Goal: Transaction & Acquisition: Purchase product/service

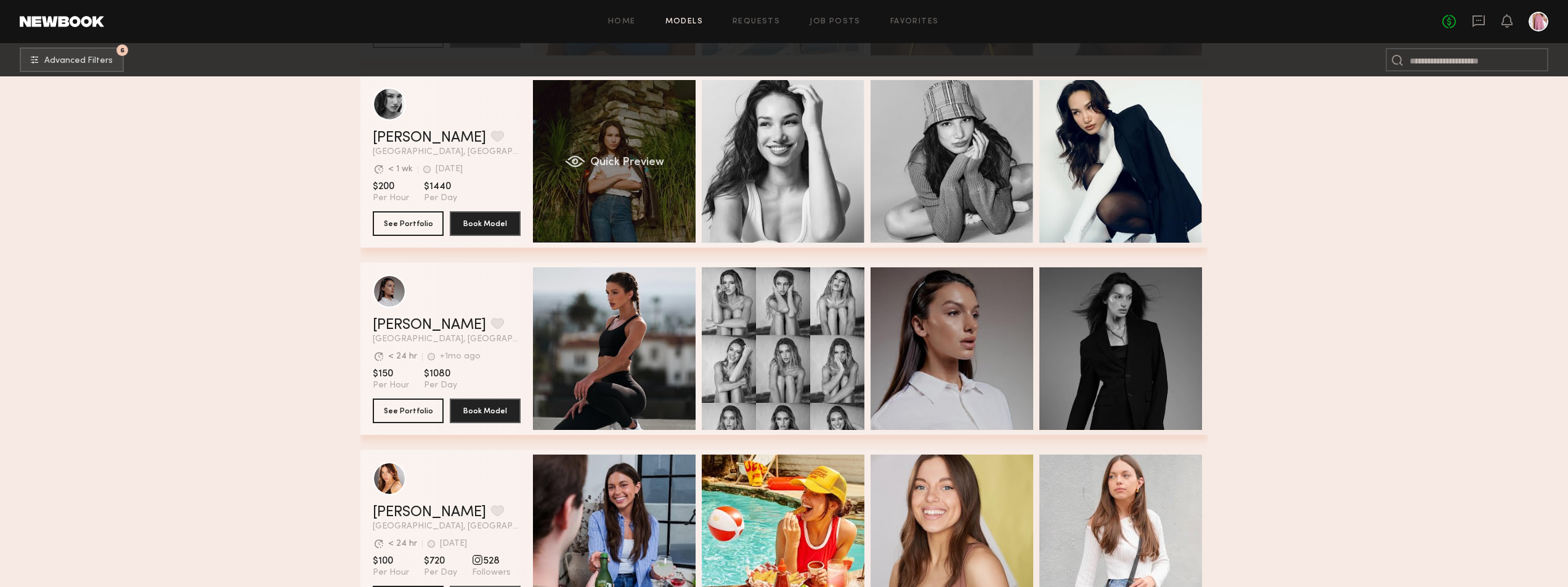
scroll to position [21928, 0]
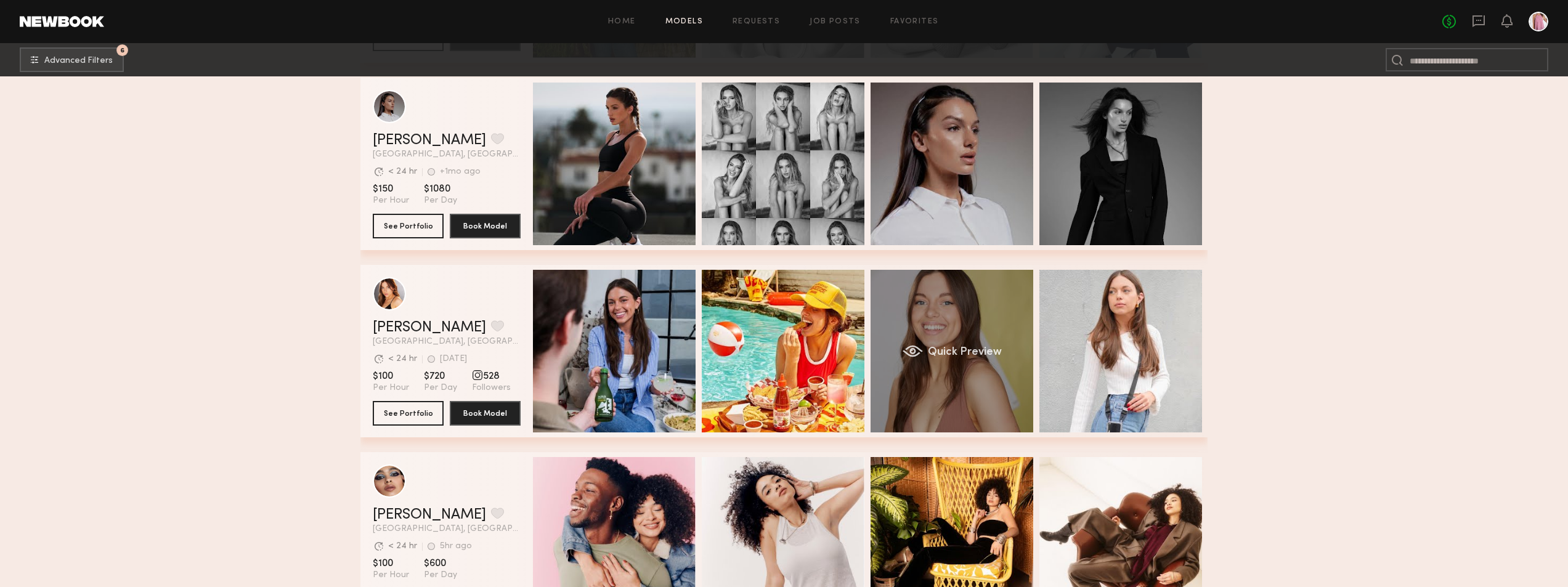
click at [981, 318] on div "Quick Preview" at bounding box center [952, 351] width 163 height 163
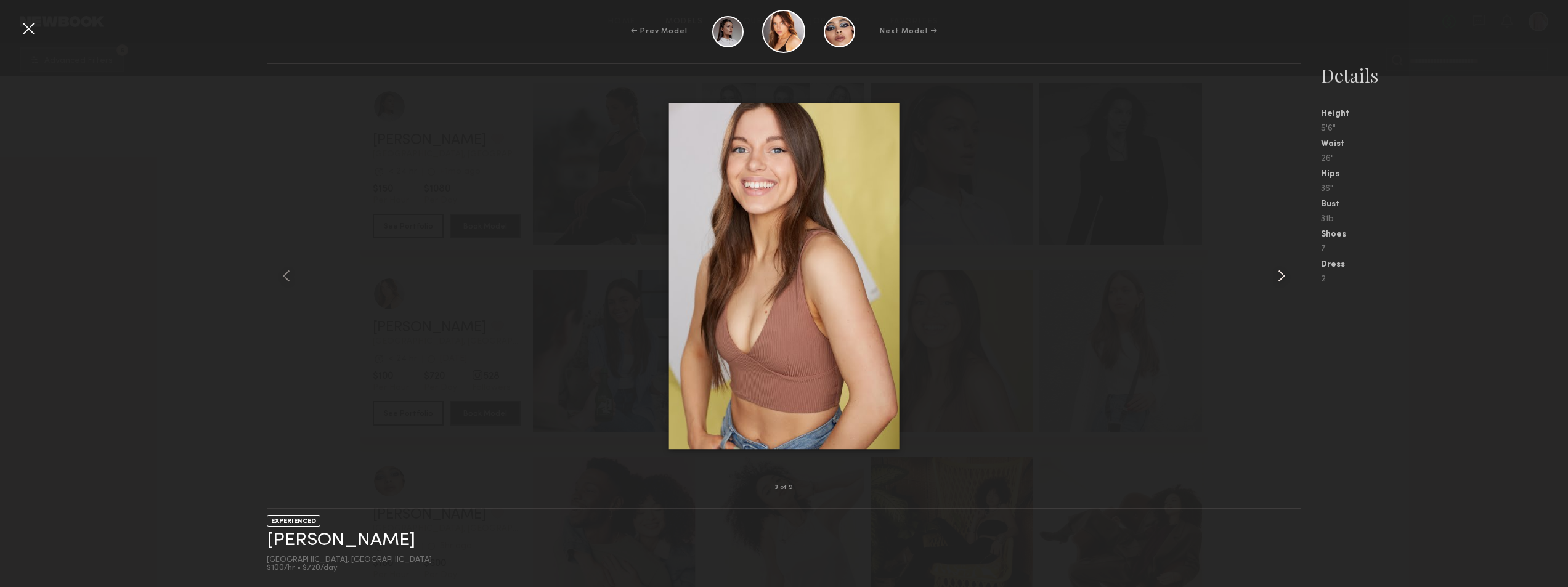
click at [1283, 265] on div at bounding box center [1281, 276] width 41 height 385
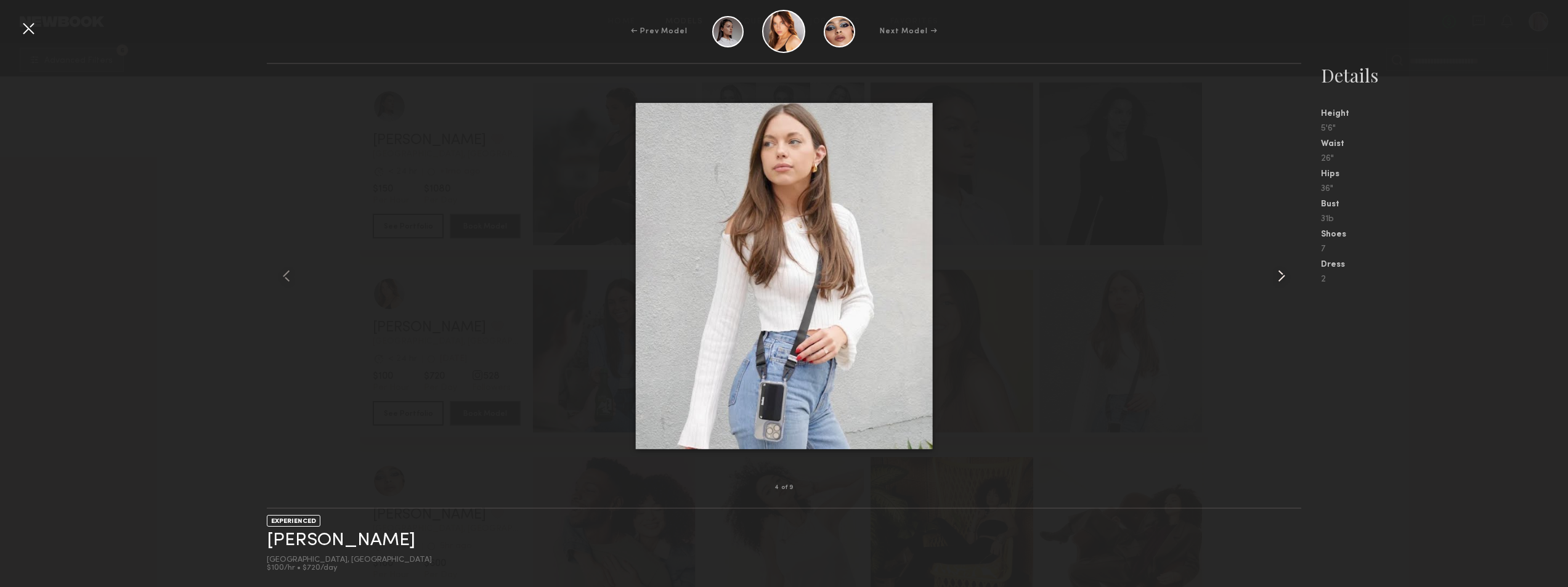
click at [1280, 266] on common-icon at bounding box center [1282, 276] width 20 height 20
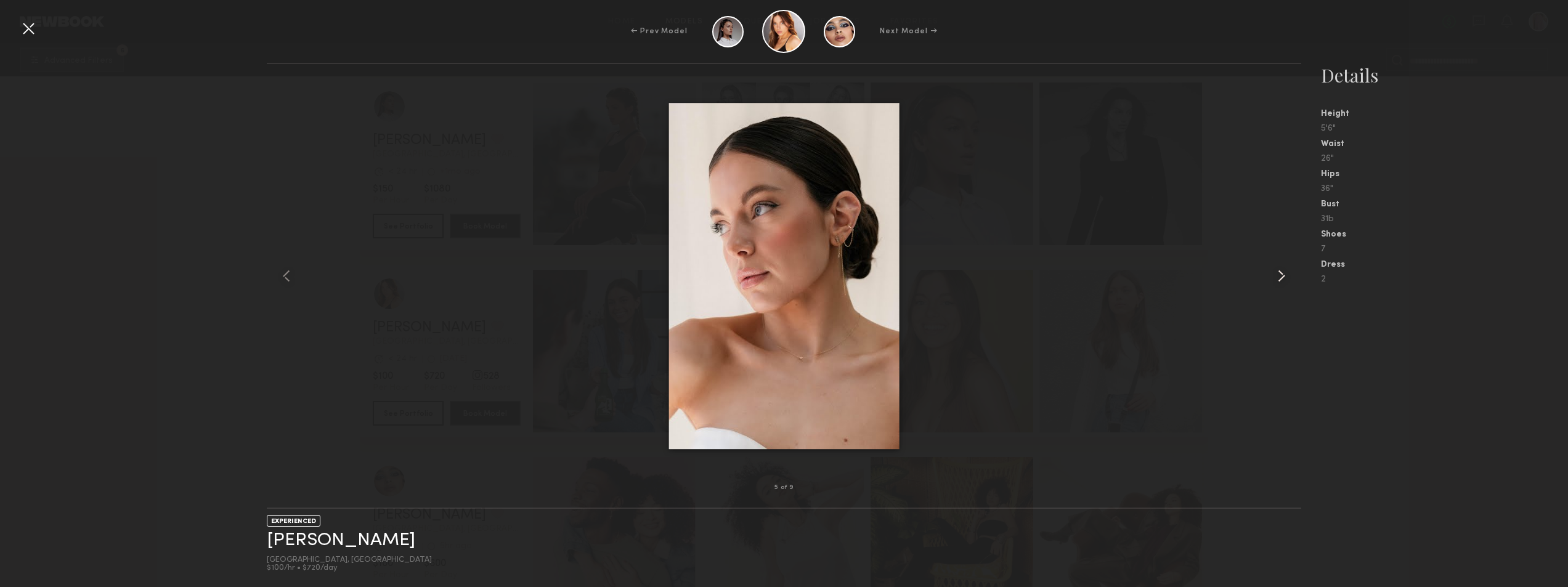
click at [1282, 272] on common-icon at bounding box center [1282, 276] width 20 height 20
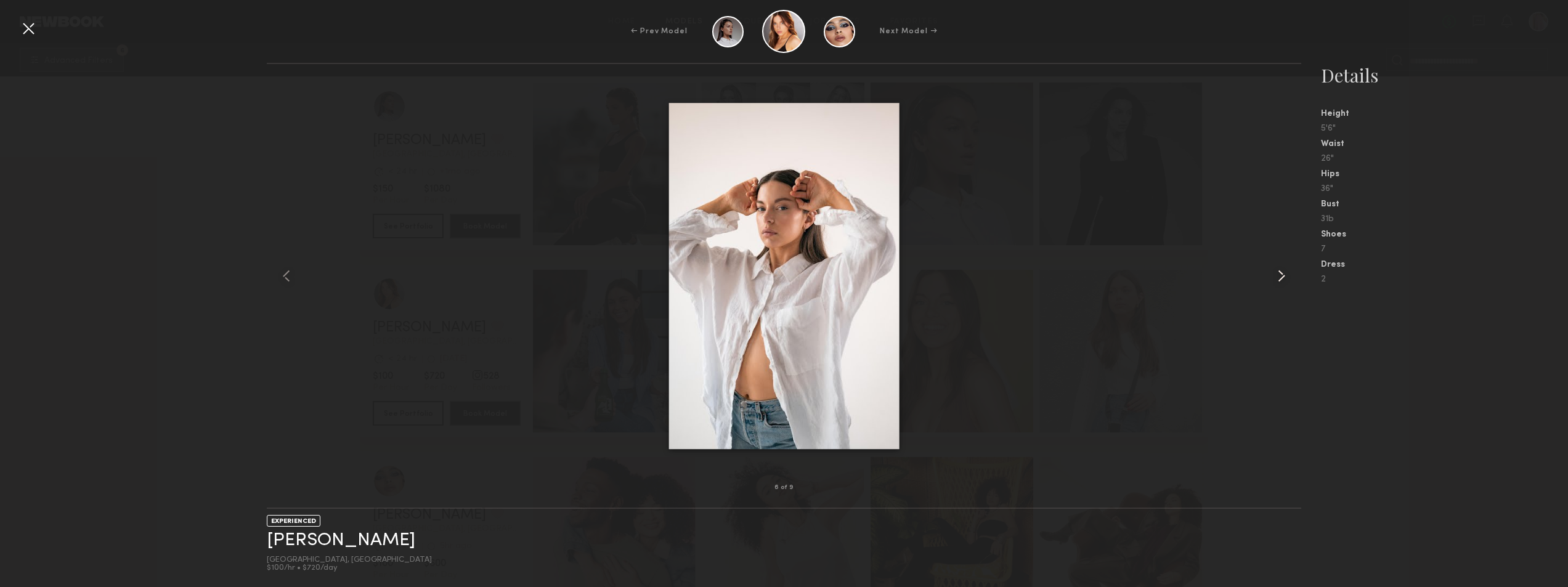
click at [1282, 272] on common-icon at bounding box center [1282, 276] width 20 height 20
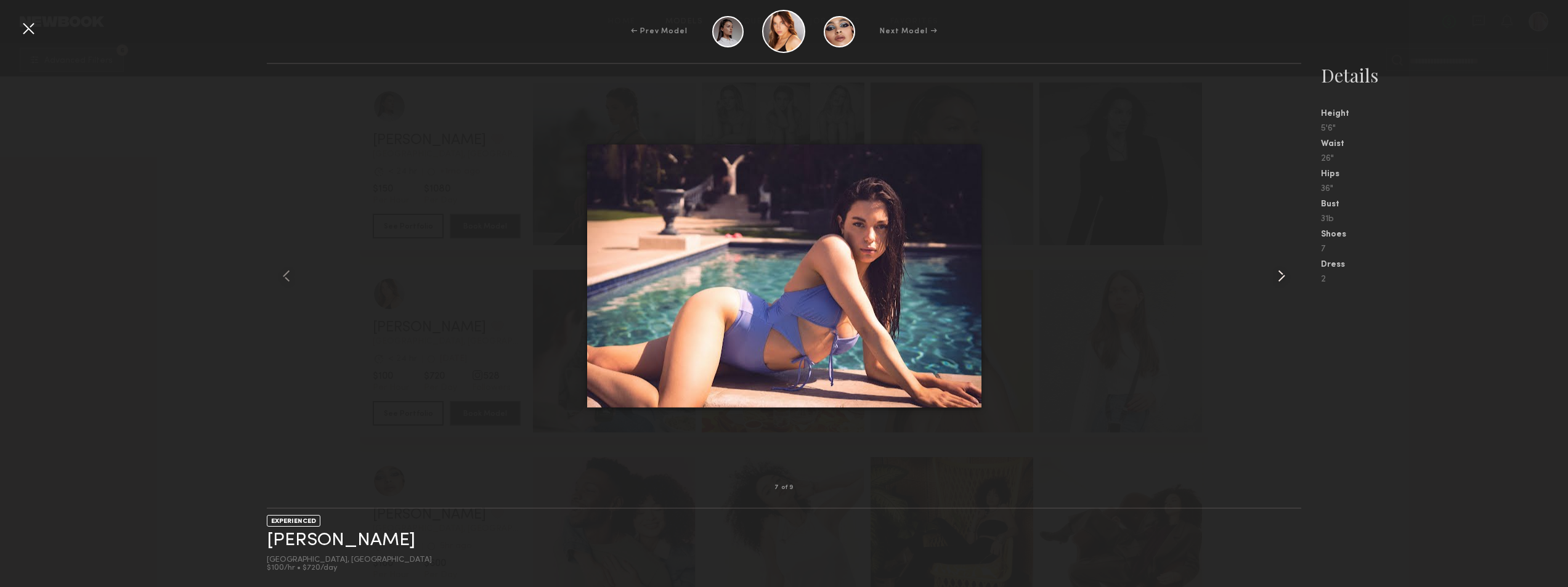
click at [1282, 272] on common-icon at bounding box center [1282, 276] width 20 height 20
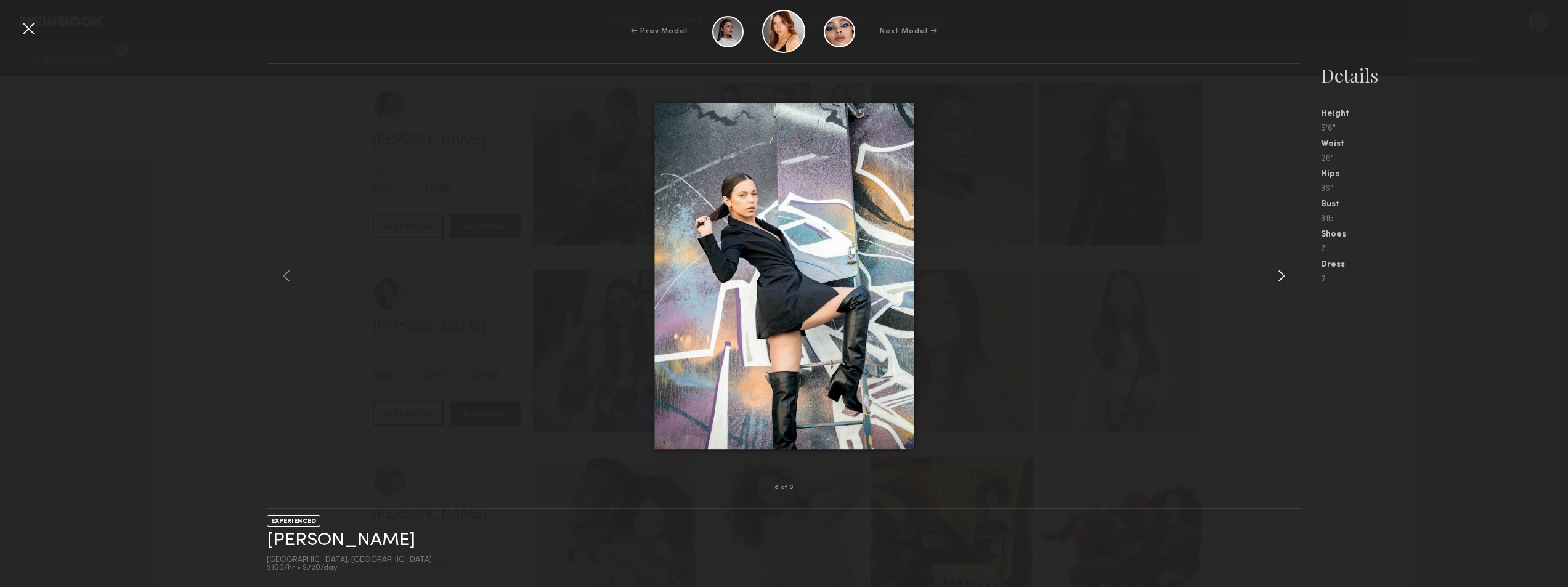
click at [1282, 272] on common-icon at bounding box center [1282, 276] width 20 height 20
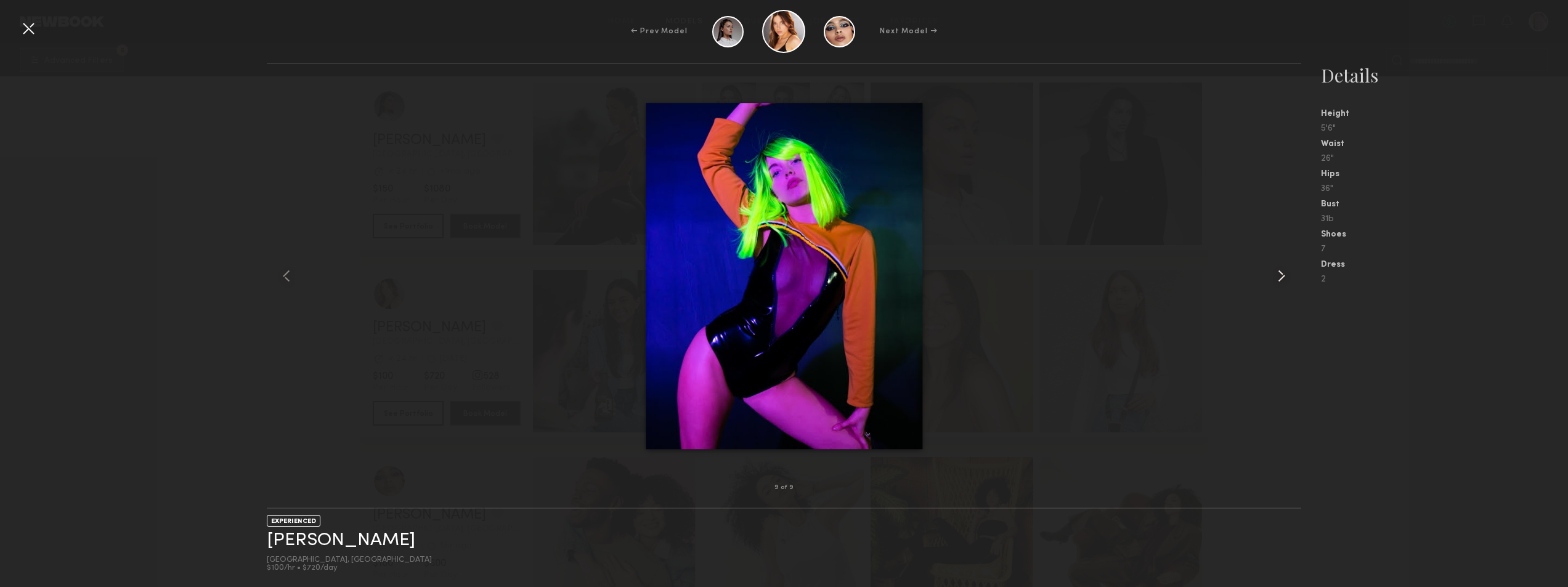
click at [1282, 273] on common-icon at bounding box center [1282, 276] width 20 height 20
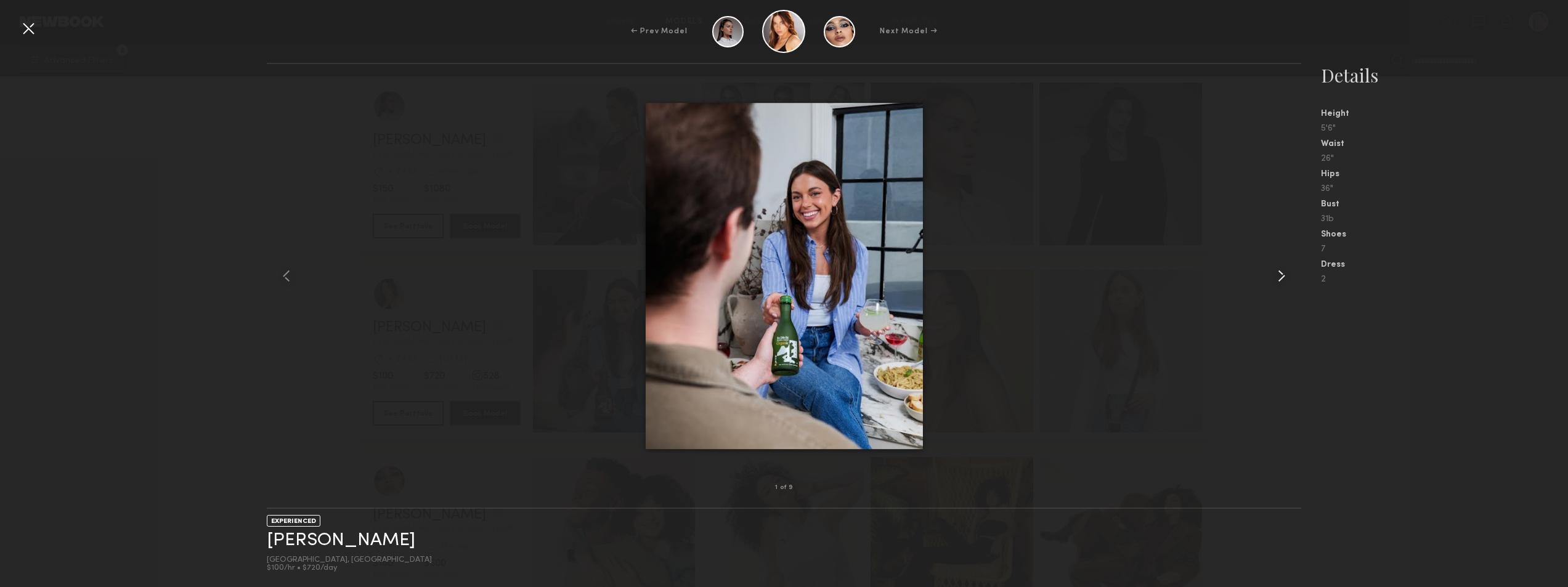
click at [1282, 273] on common-icon at bounding box center [1282, 276] width 20 height 20
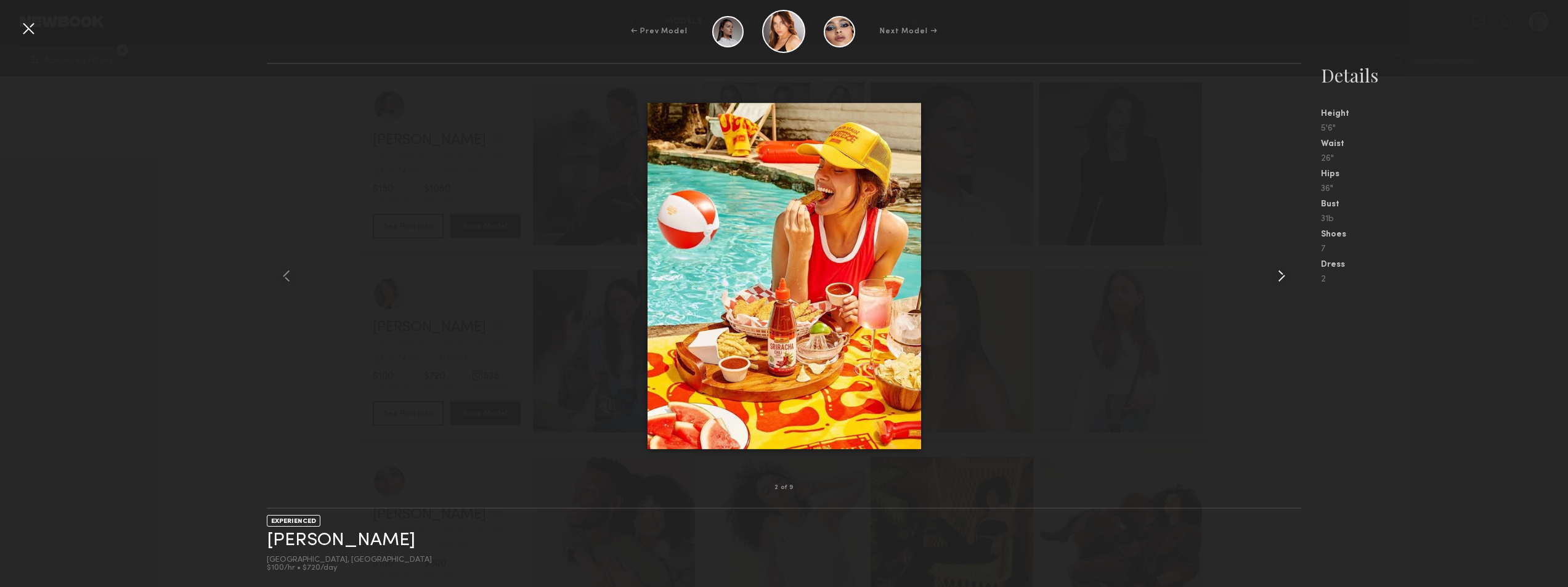
click at [1282, 273] on common-icon at bounding box center [1282, 276] width 20 height 20
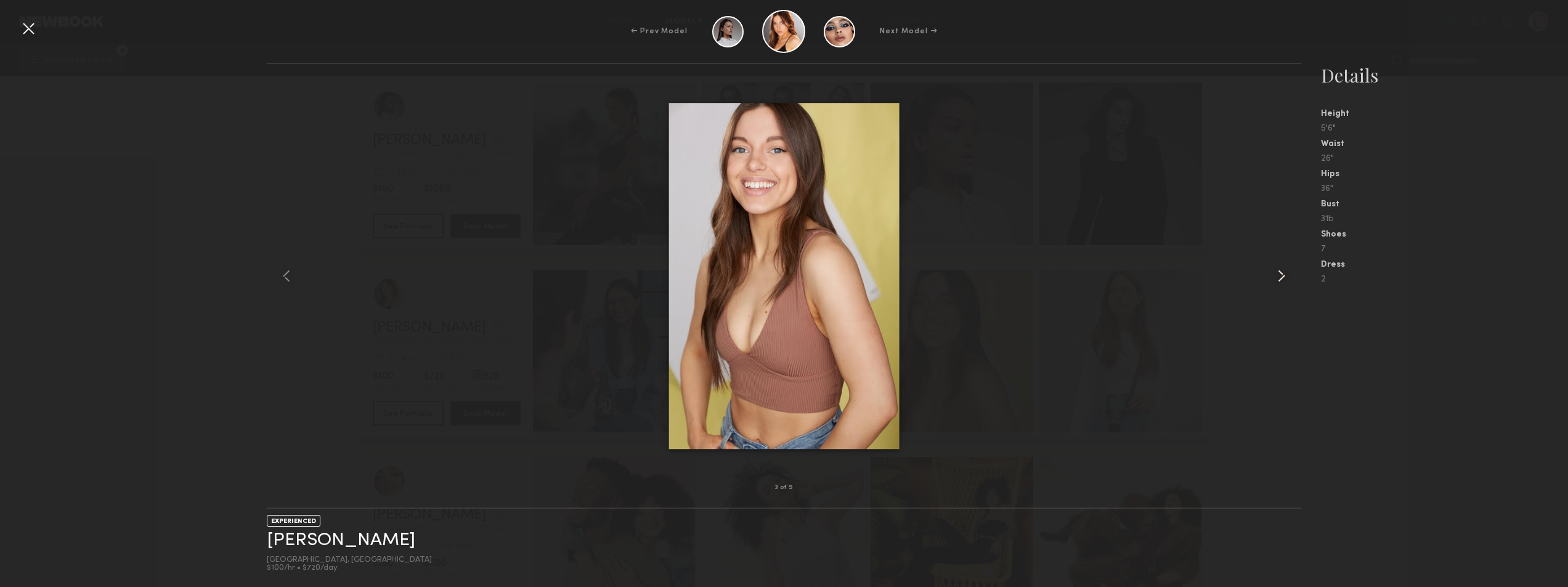
click at [1282, 273] on common-icon at bounding box center [1282, 276] width 20 height 20
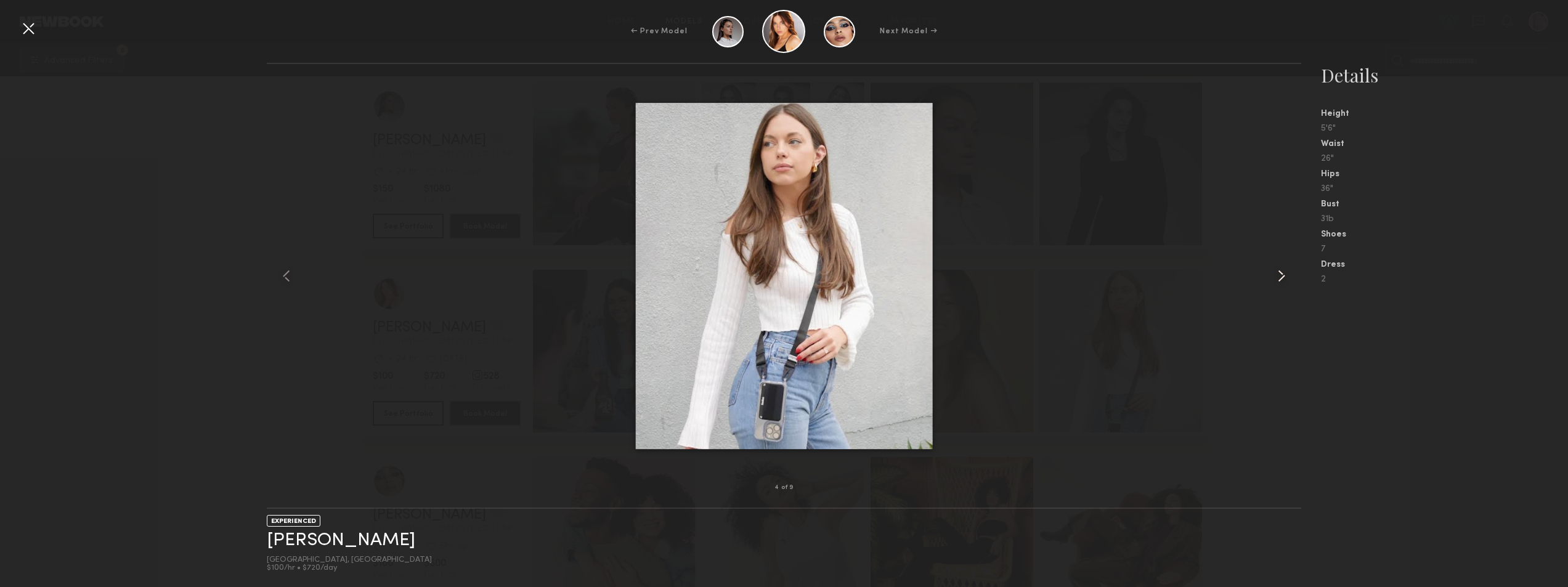
click at [1282, 273] on common-icon at bounding box center [1282, 276] width 20 height 20
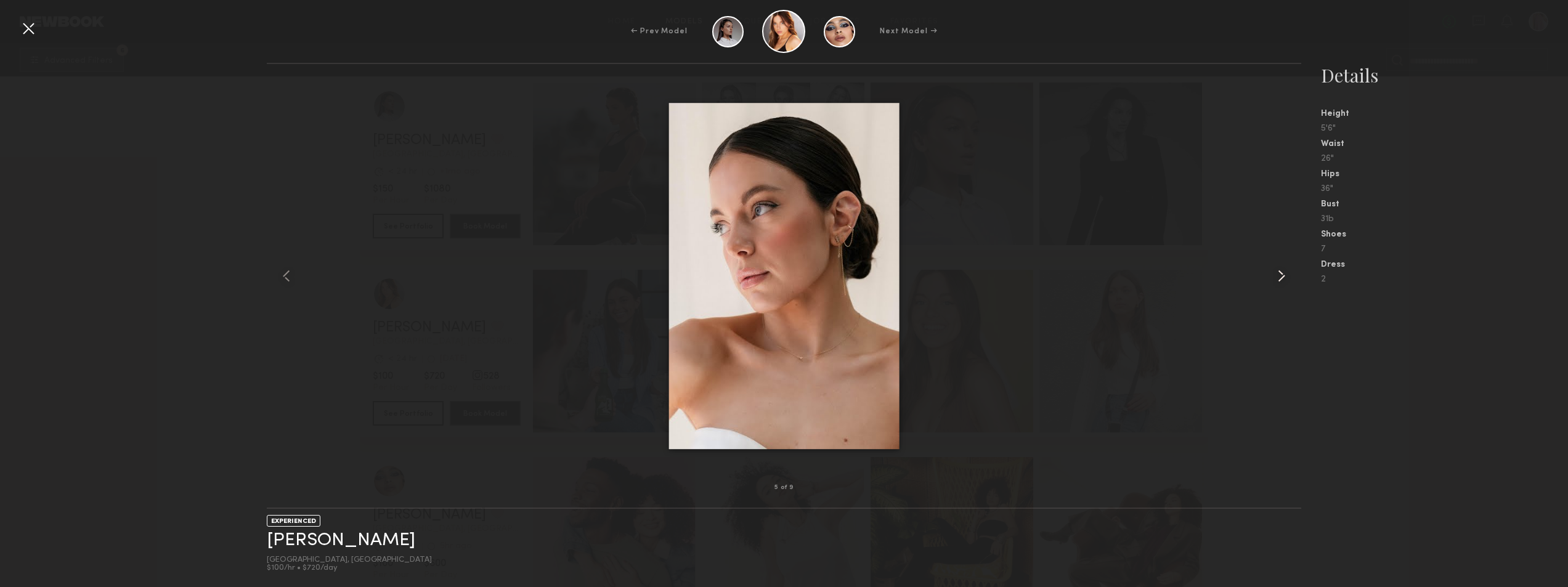
click at [1282, 273] on common-icon at bounding box center [1282, 276] width 20 height 20
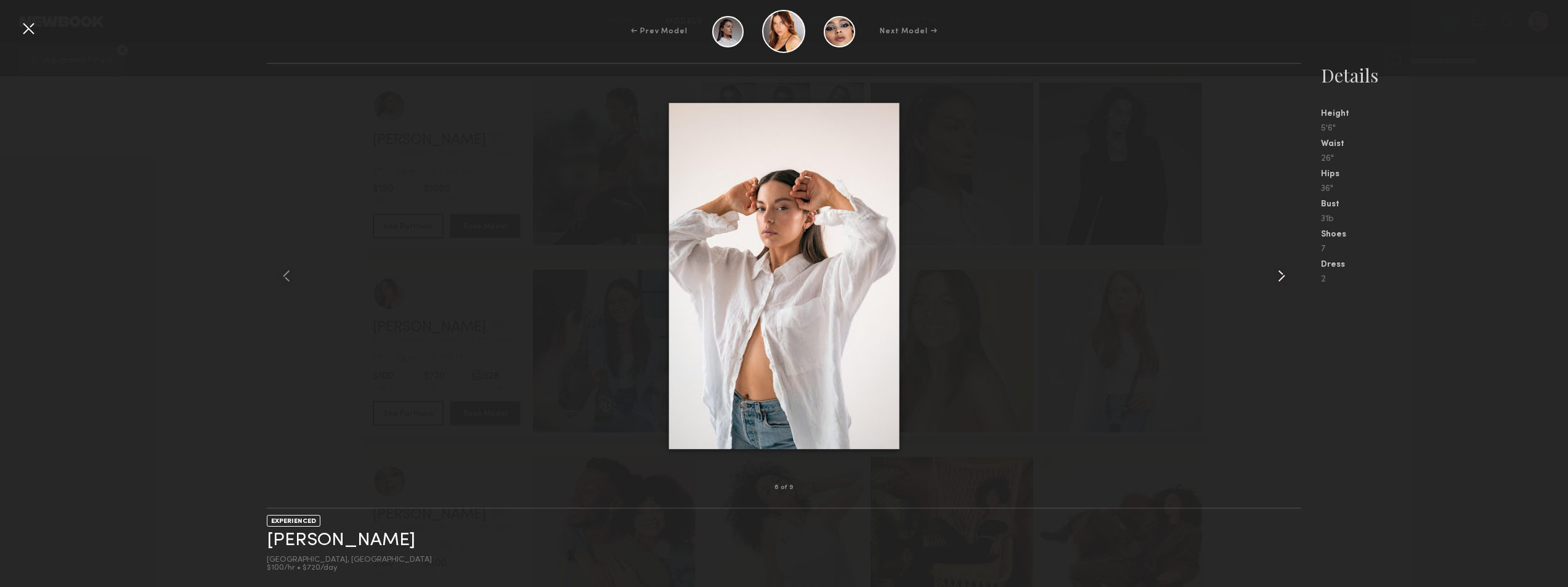
click at [1282, 273] on common-icon at bounding box center [1282, 276] width 20 height 20
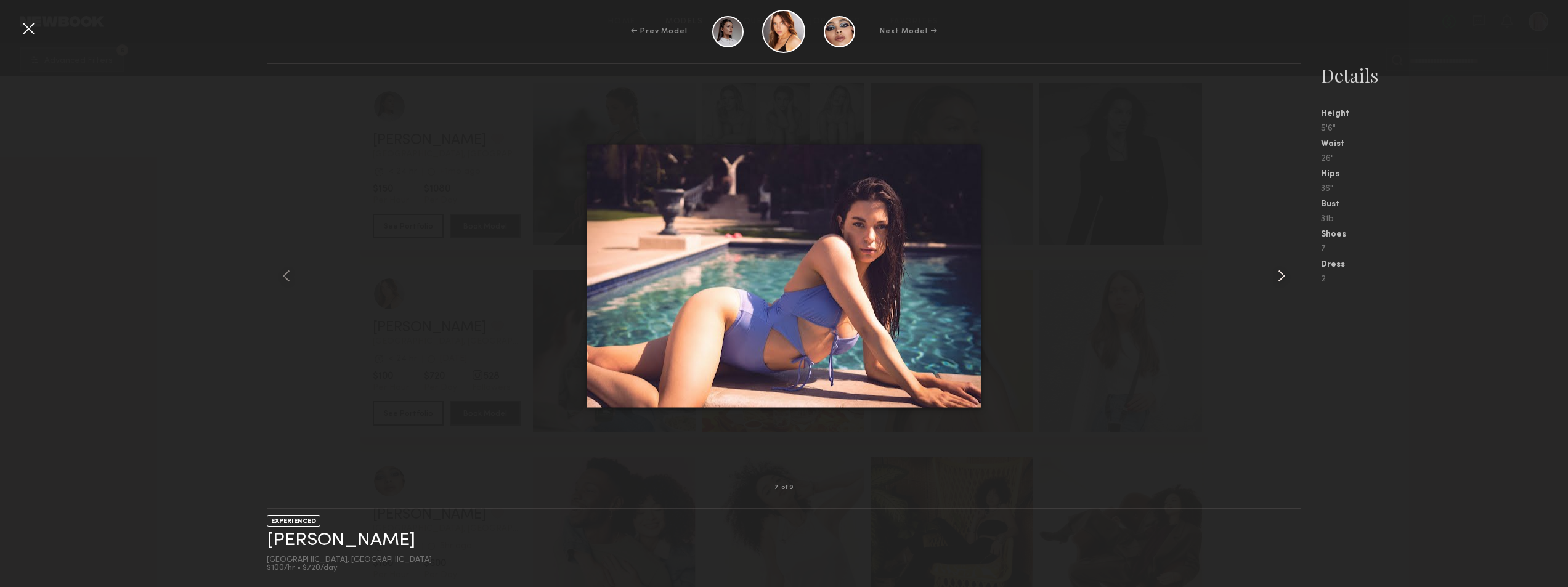
click at [1282, 273] on common-icon at bounding box center [1282, 276] width 20 height 20
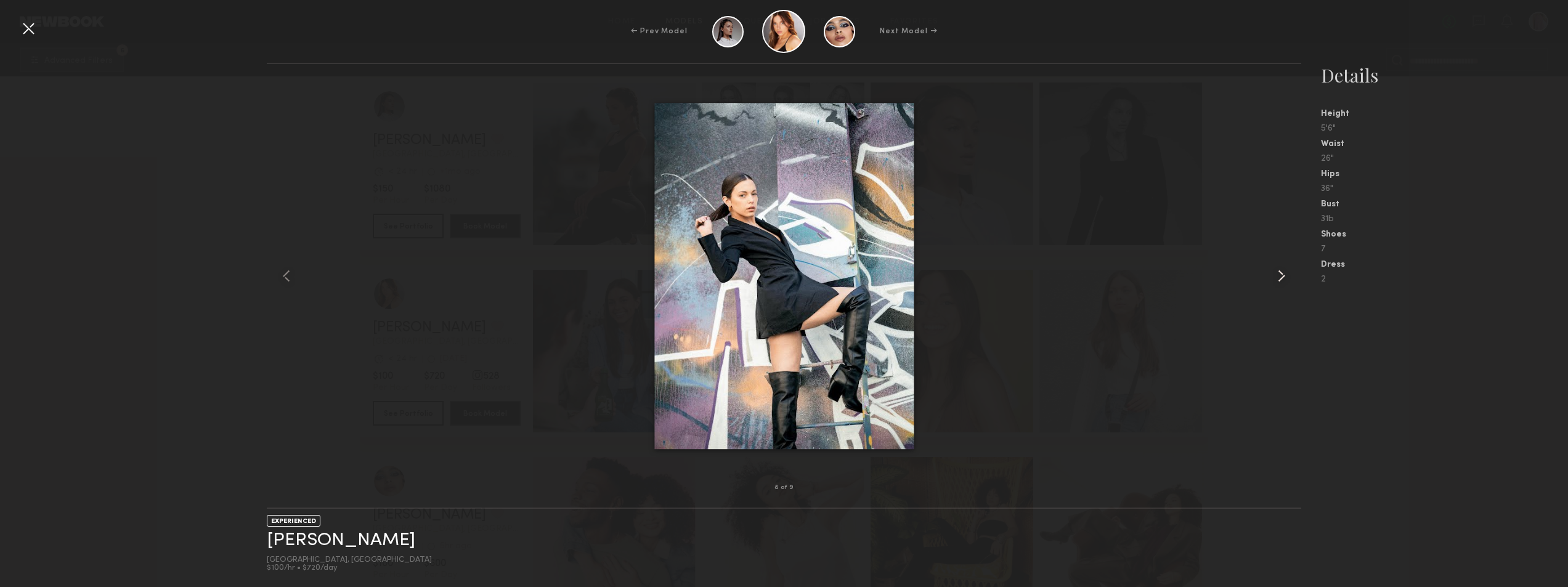
click at [1282, 273] on common-icon at bounding box center [1282, 276] width 20 height 20
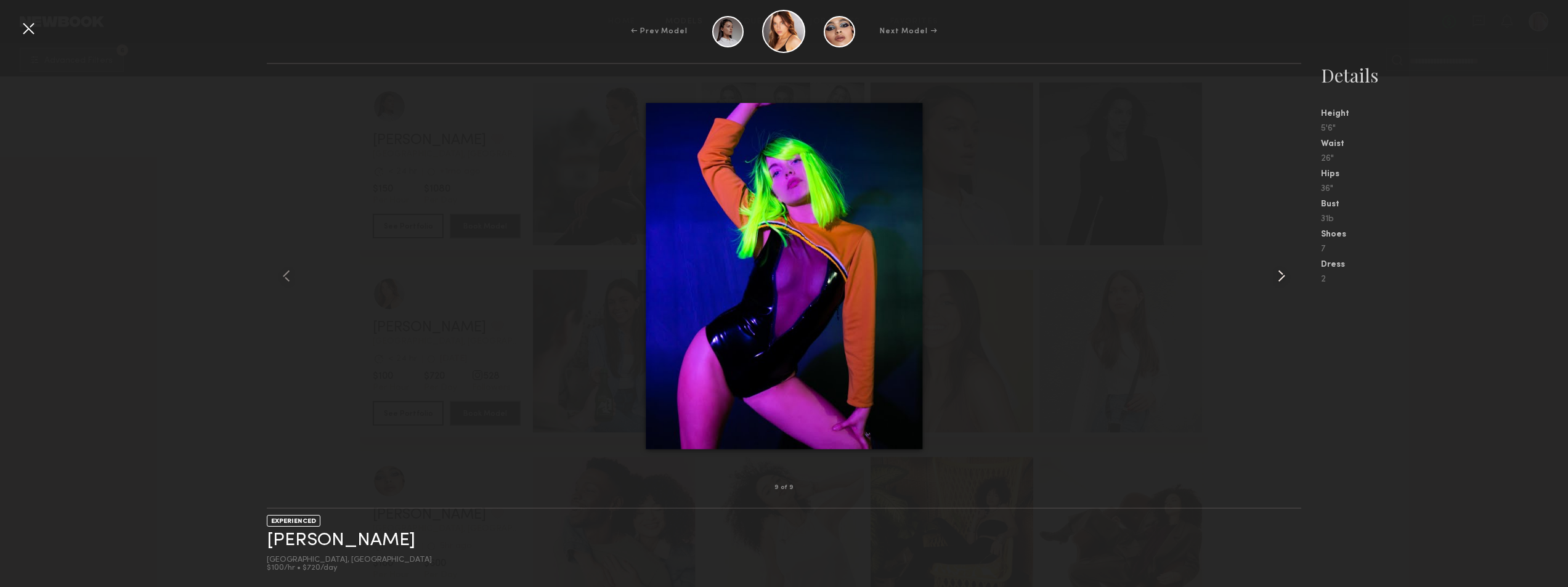
click at [1282, 273] on common-icon at bounding box center [1282, 276] width 20 height 20
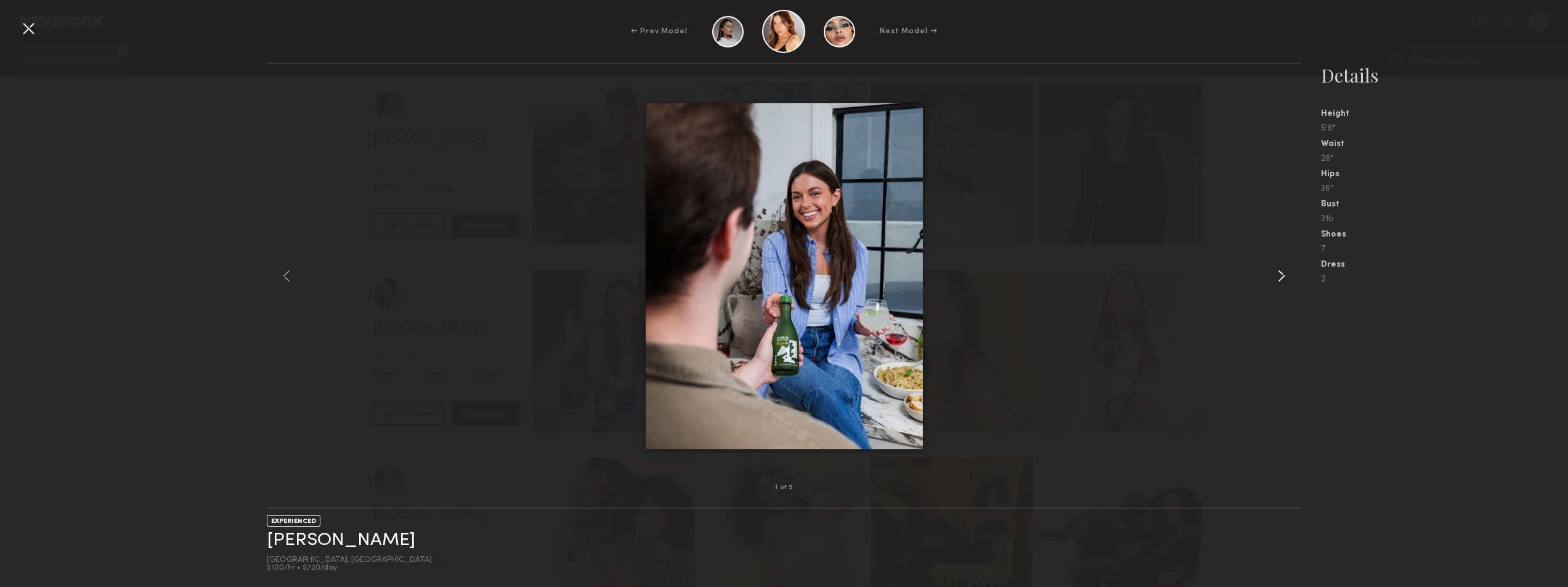
click at [1282, 273] on common-icon at bounding box center [1282, 276] width 20 height 20
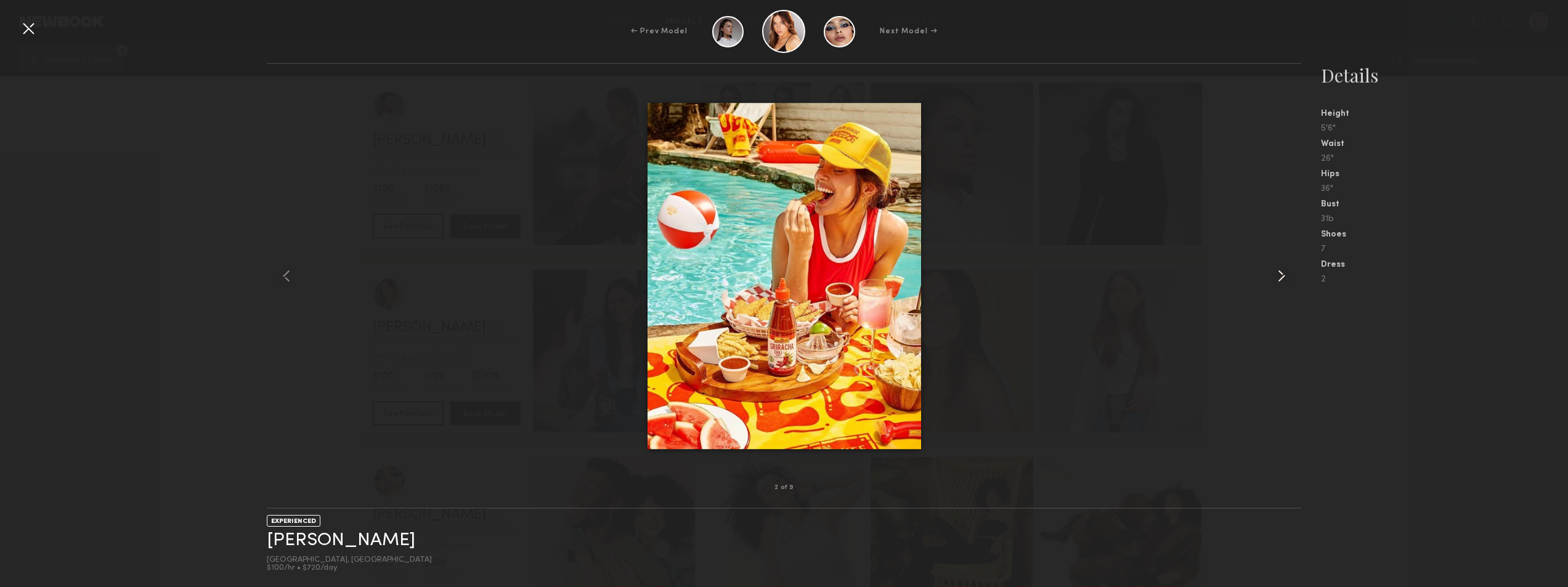
click at [1282, 273] on common-icon at bounding box center [1282, 276] width 20 height 20
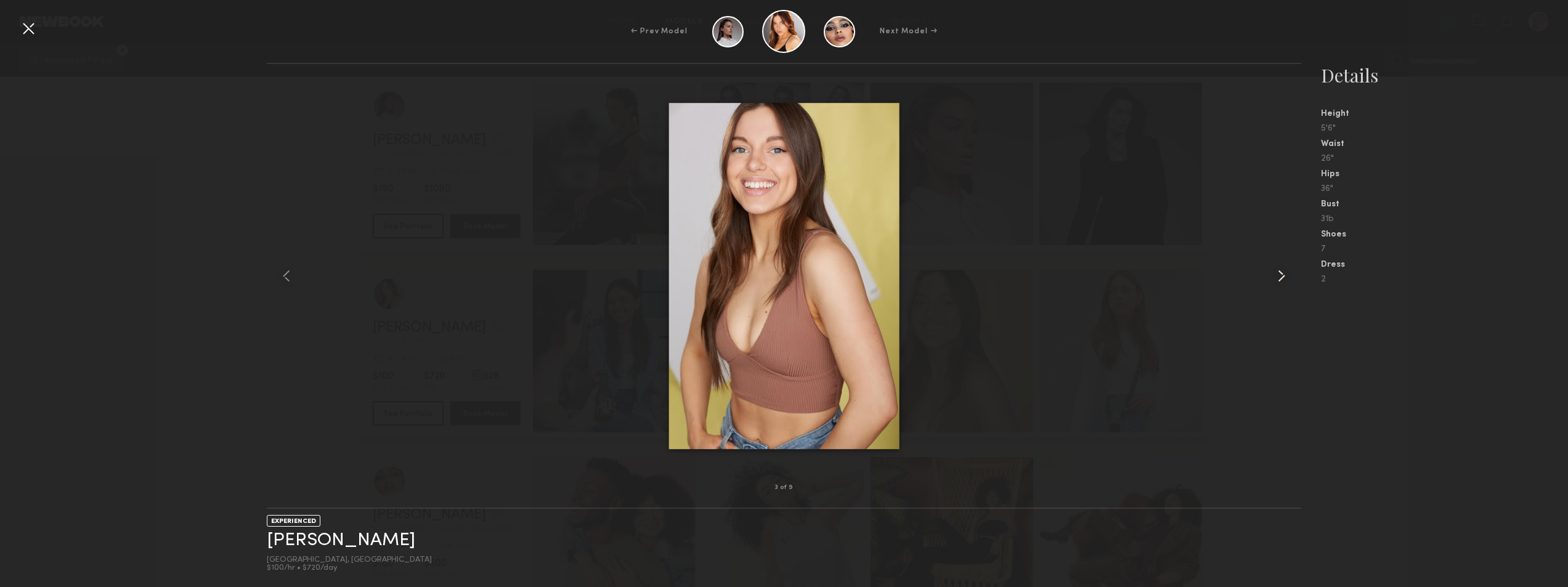
click at [1282, 273] on common-icon at bounding box center [1282, 276] width 20 height 20
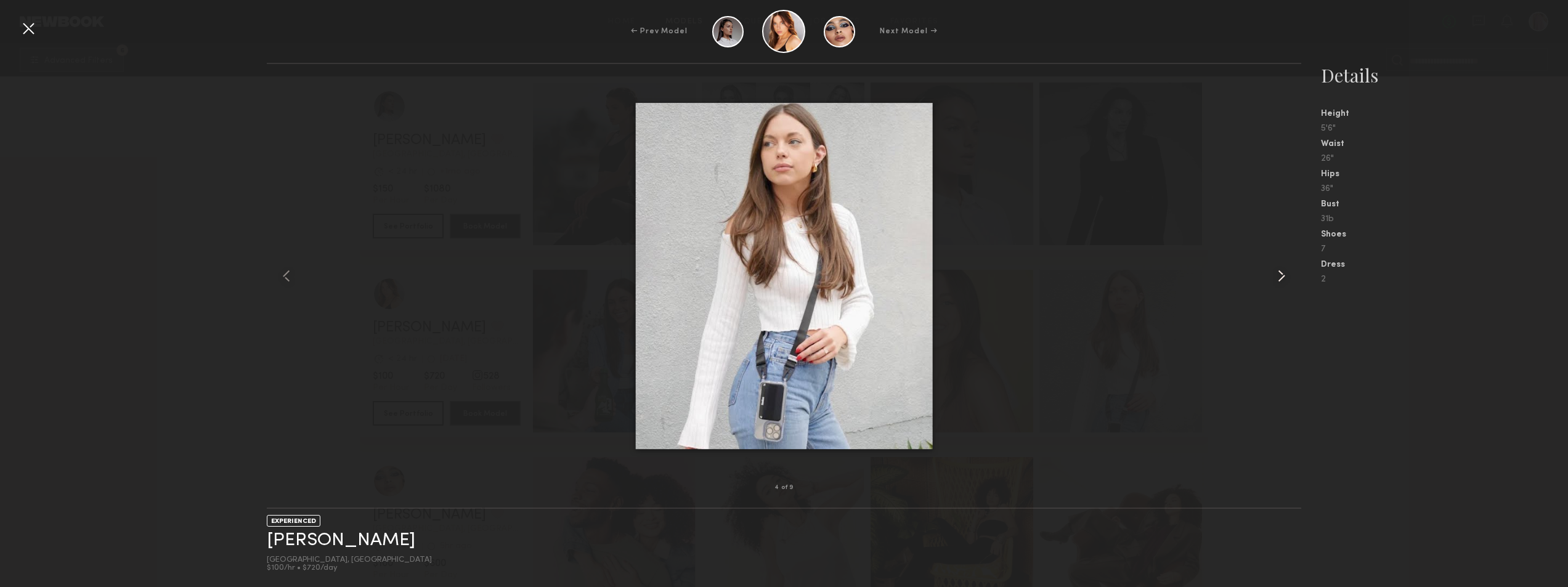
click at [1282, 275] on common-icon at bounding box center [1282, 276] width 20 height 20
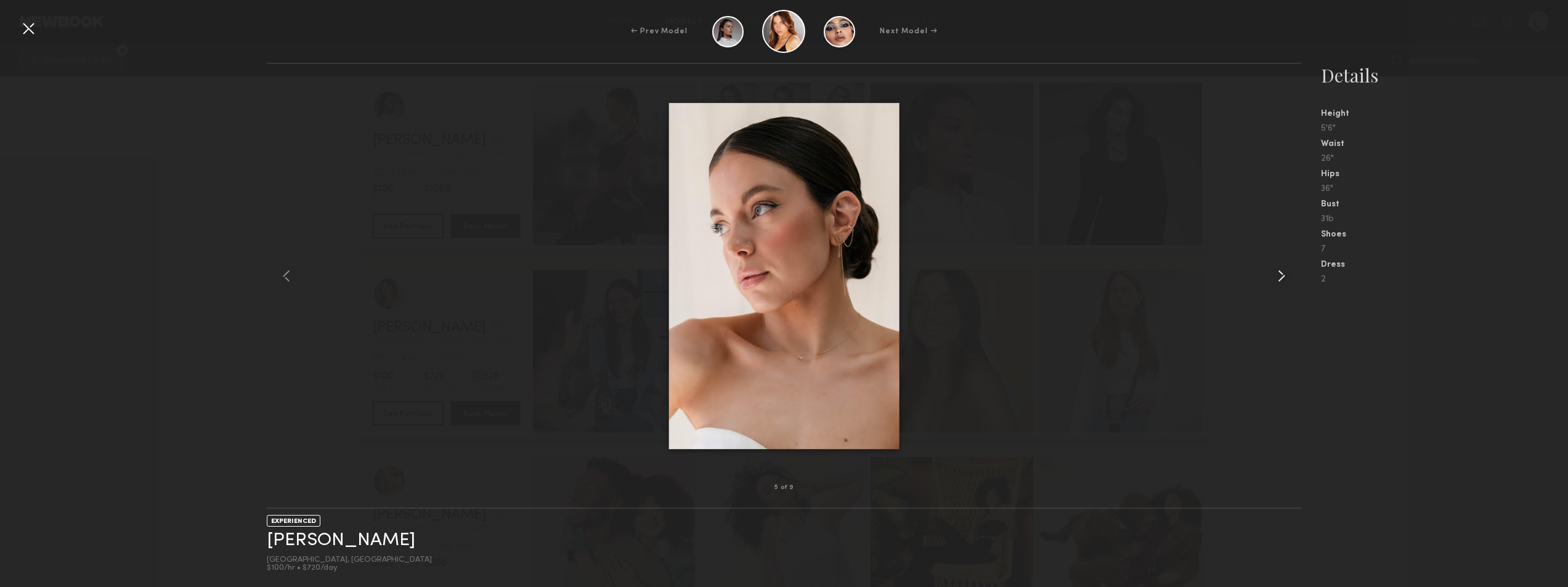
click at [1282, 275] on common-icon at bounding box center [1282, 276] width 20 height 20
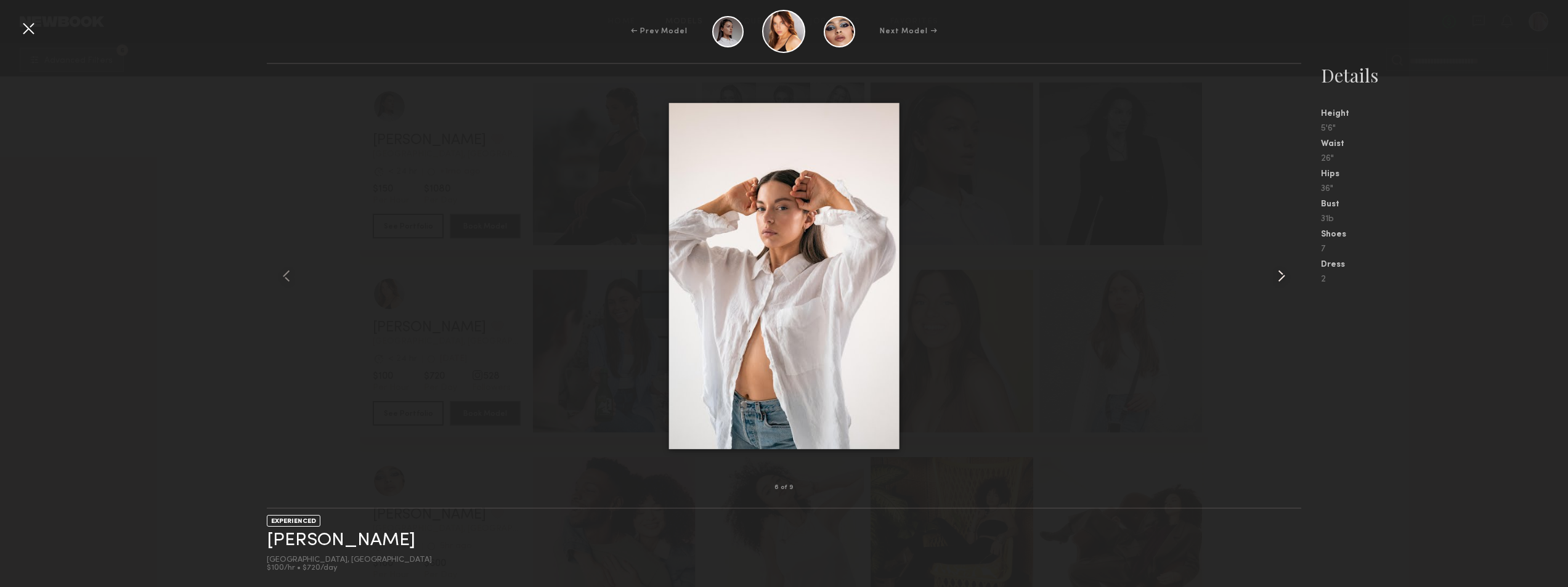
click at [1282, 275] on common-icon at bounding box center [1282, 276] width 20 height 20
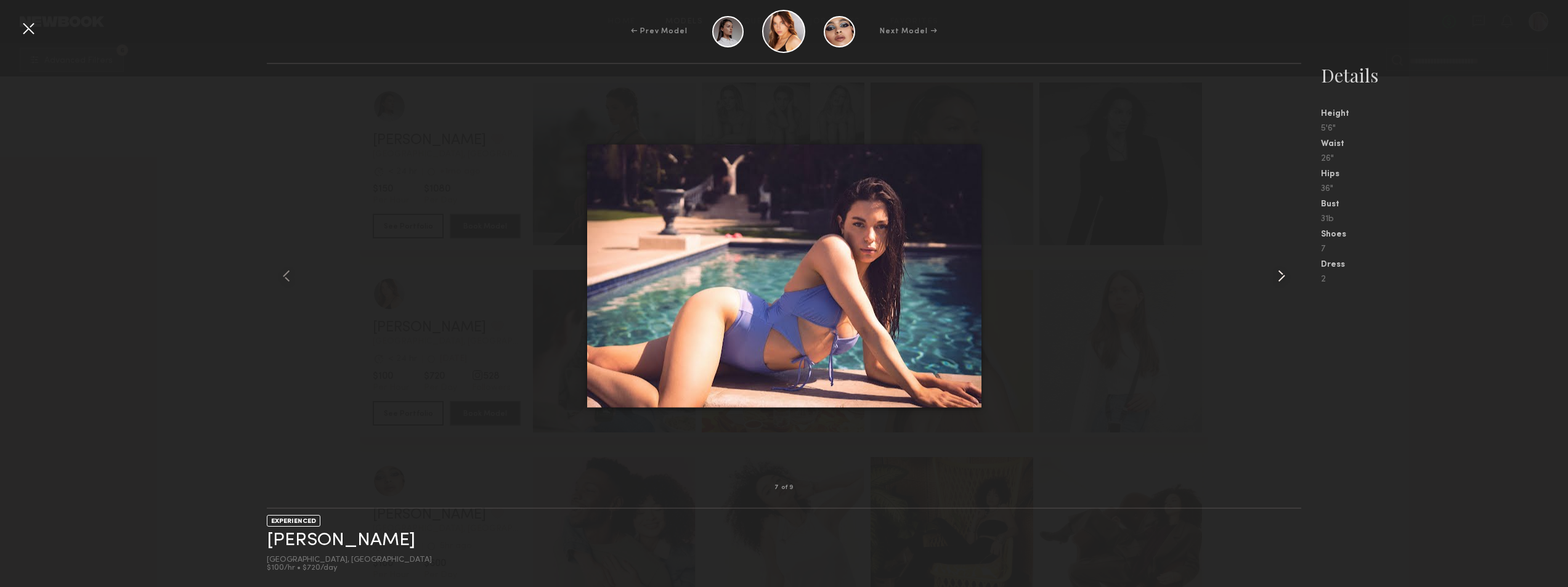
click at [1281, 275] on common-icon at bounding box center [1282, 276] width 20 height 20
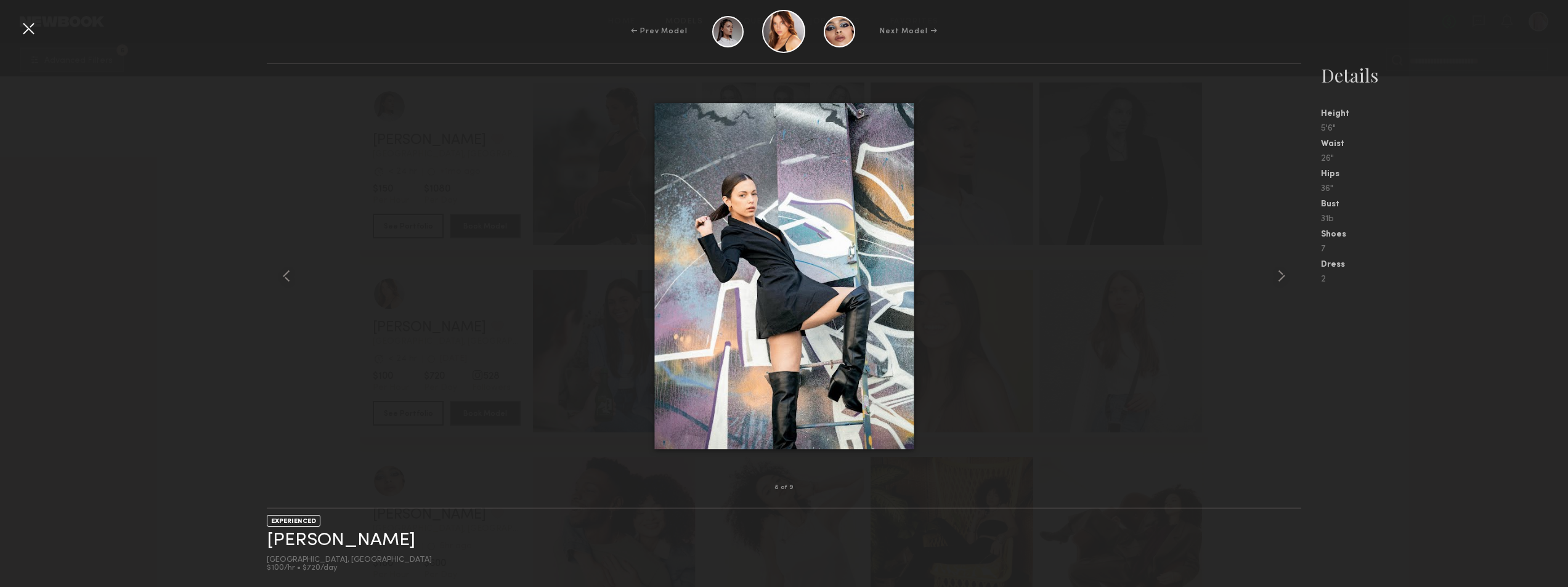
click at [18, 27] on div "← Prev Model Next Model →" at bounding box center [784, 32] width 1568 height 43
click at [23, 20] on div at bounding box center [29, 29] width 20 height 20
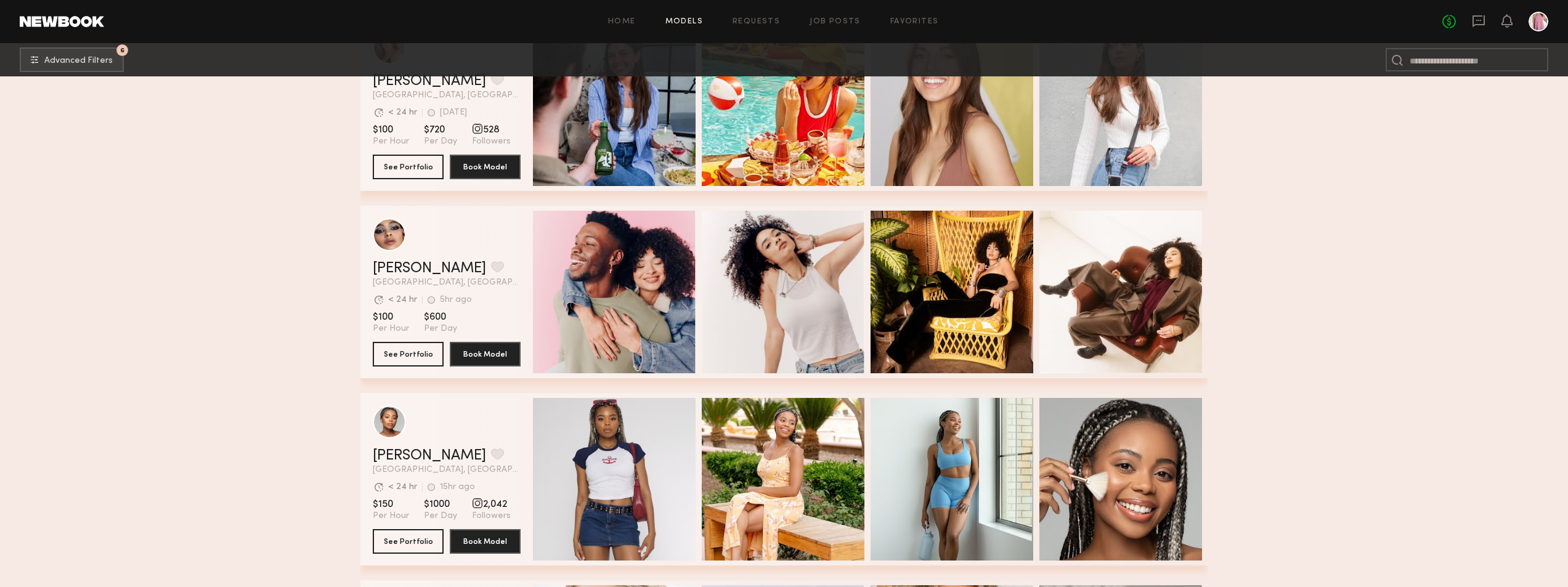
scroll to position [22421, 0]
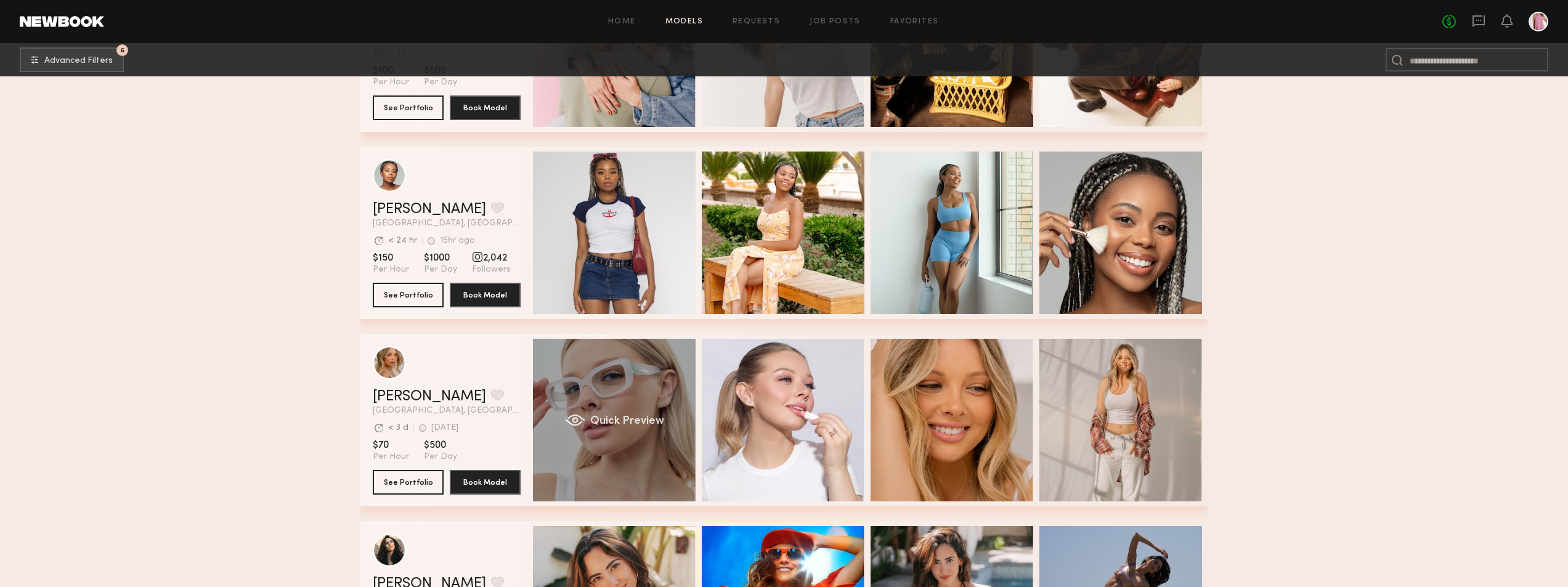
click at [643, 388] on div "Quick Preview" at bounding box center [614, 420] width 163 height 163
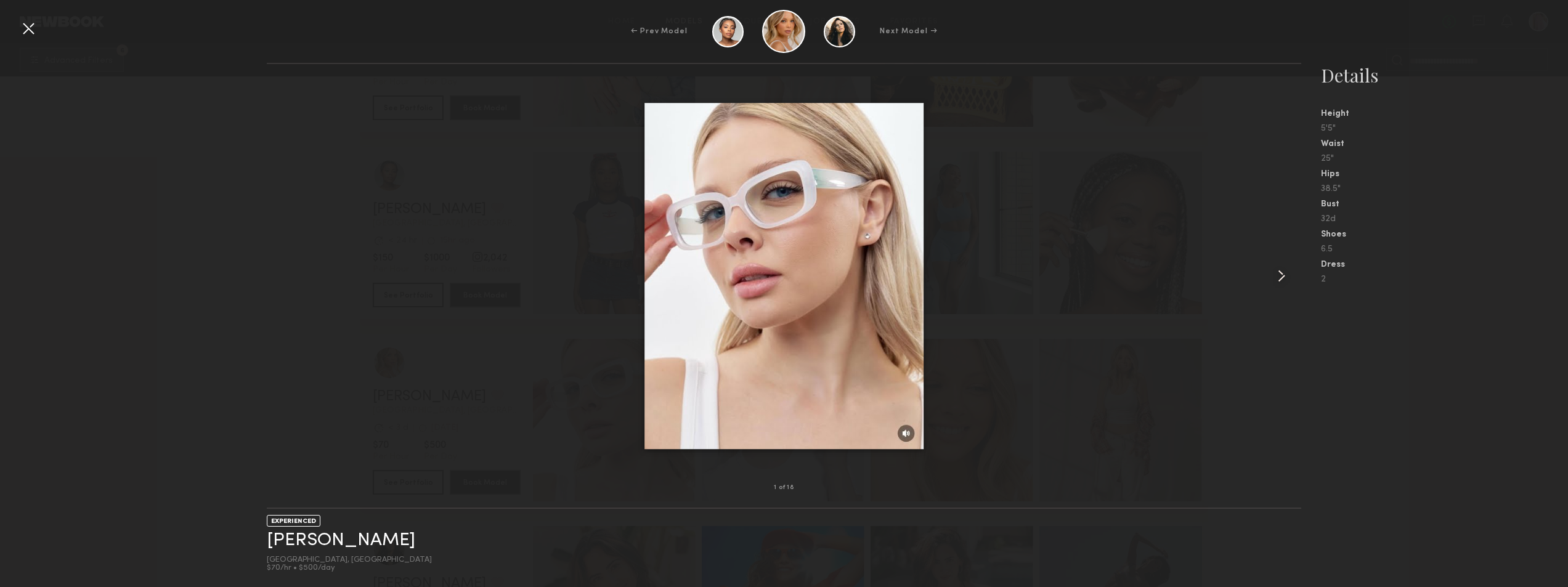
click at [1269, 278] on div at bounding box center [1281, 276] width 41 height 385
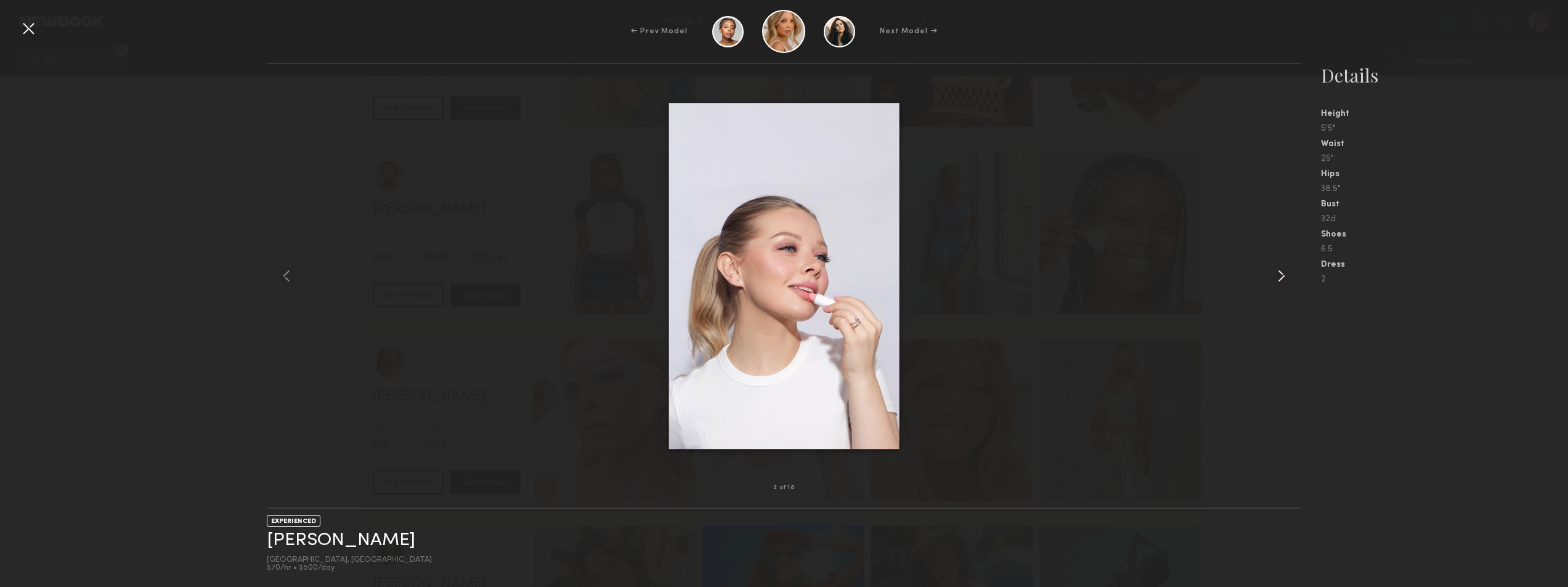
click at [1270, 277] on div at bounding box center [1281, 276] width 41 height 385
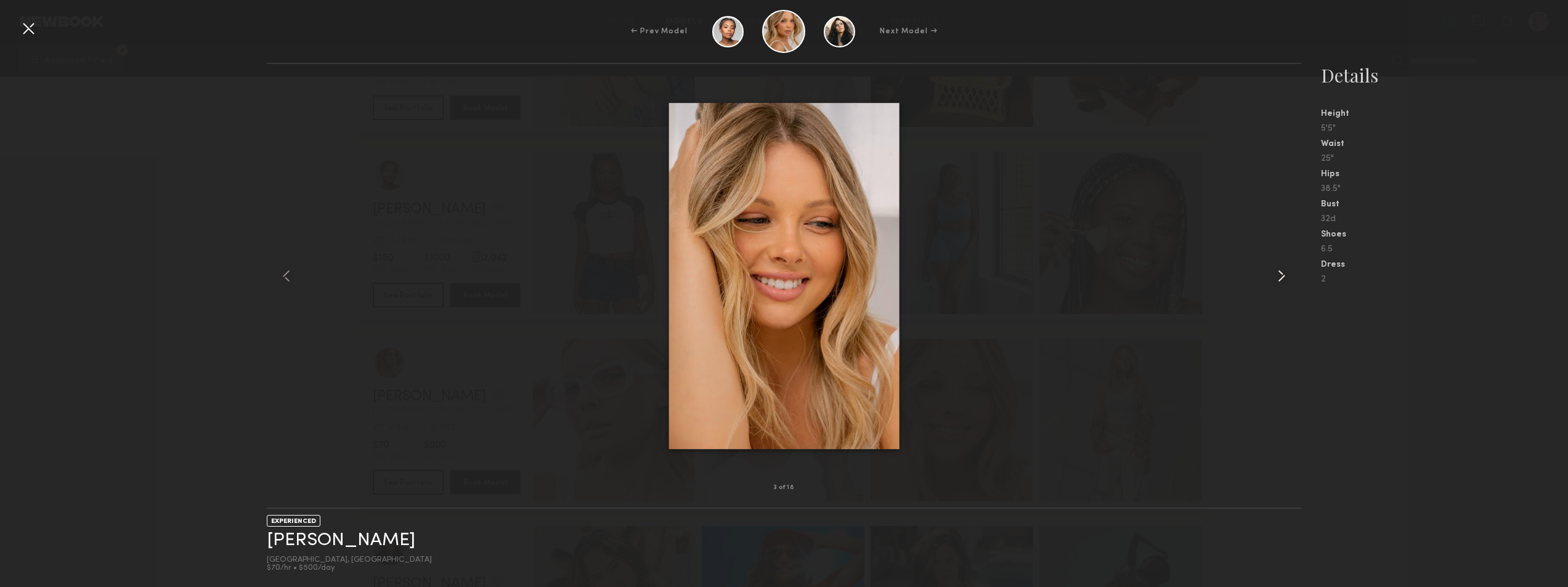
click at [1270, 277] on div at bounding box center [1281, 276] width 41 height 385
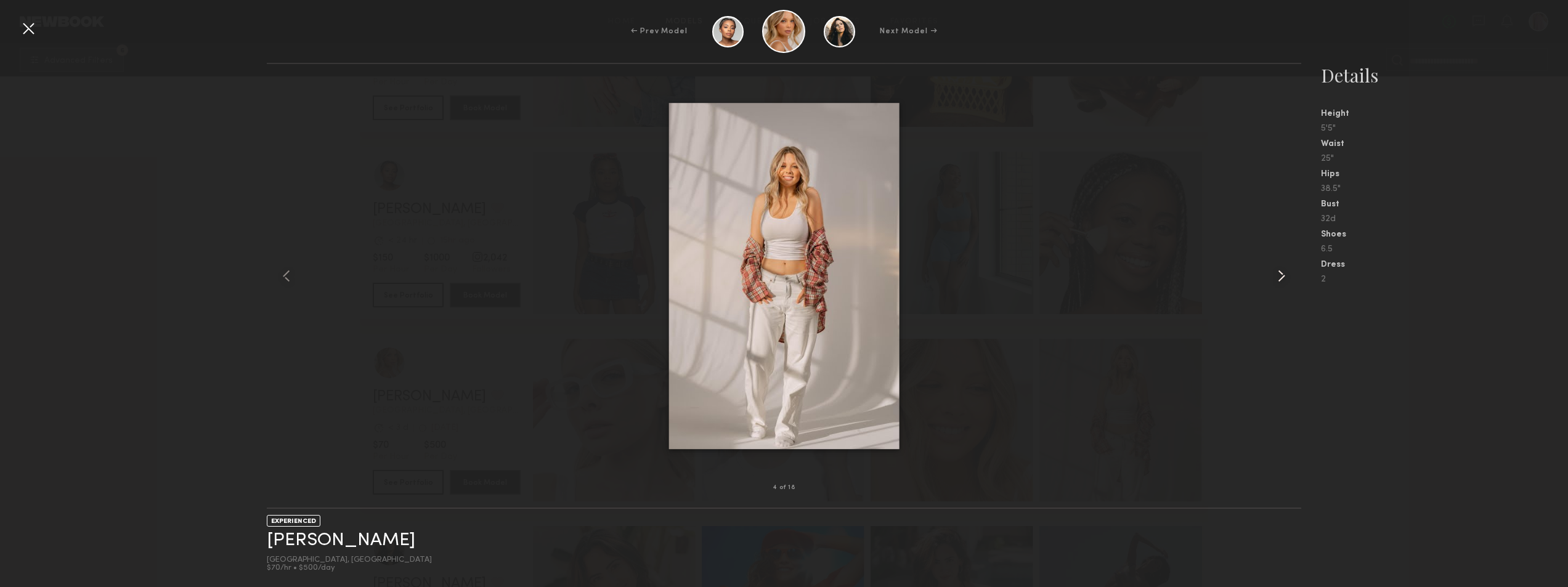
click at [1270, 277] on div at bounding box center [1281, 276] width 41 height 385
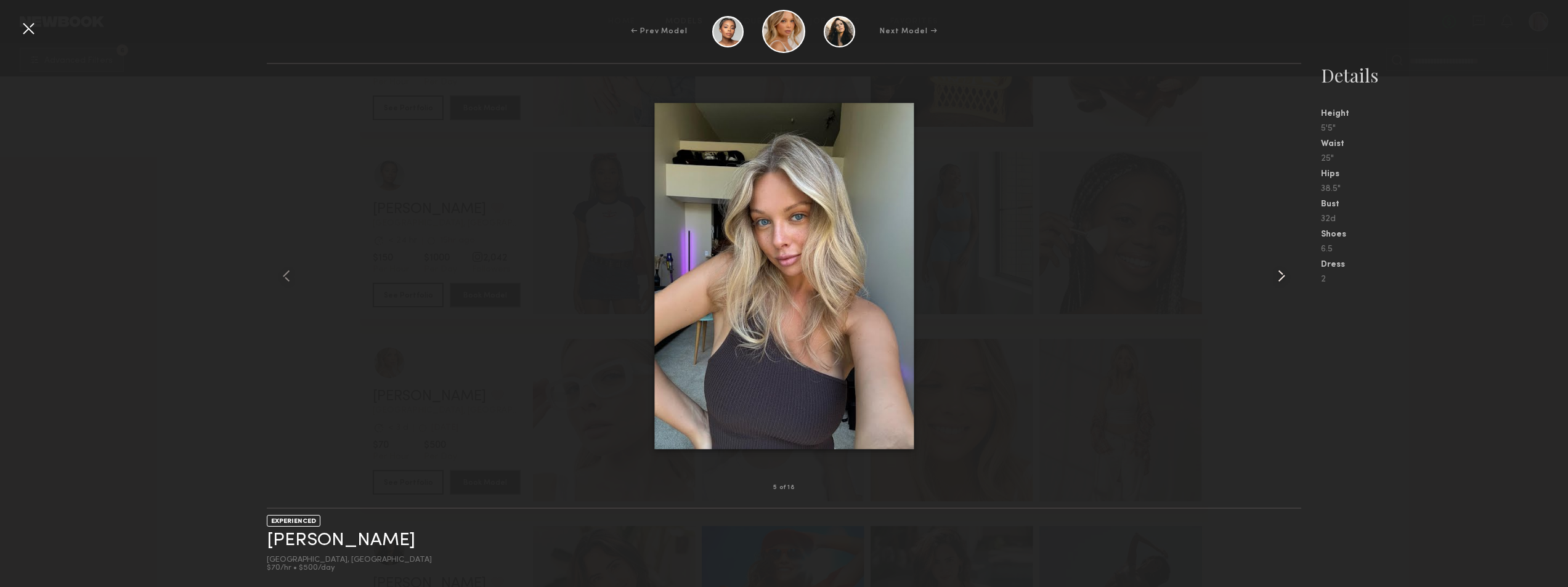
click at [1270, 277] on div at bounding box center [1281, 276] width 41 height 385
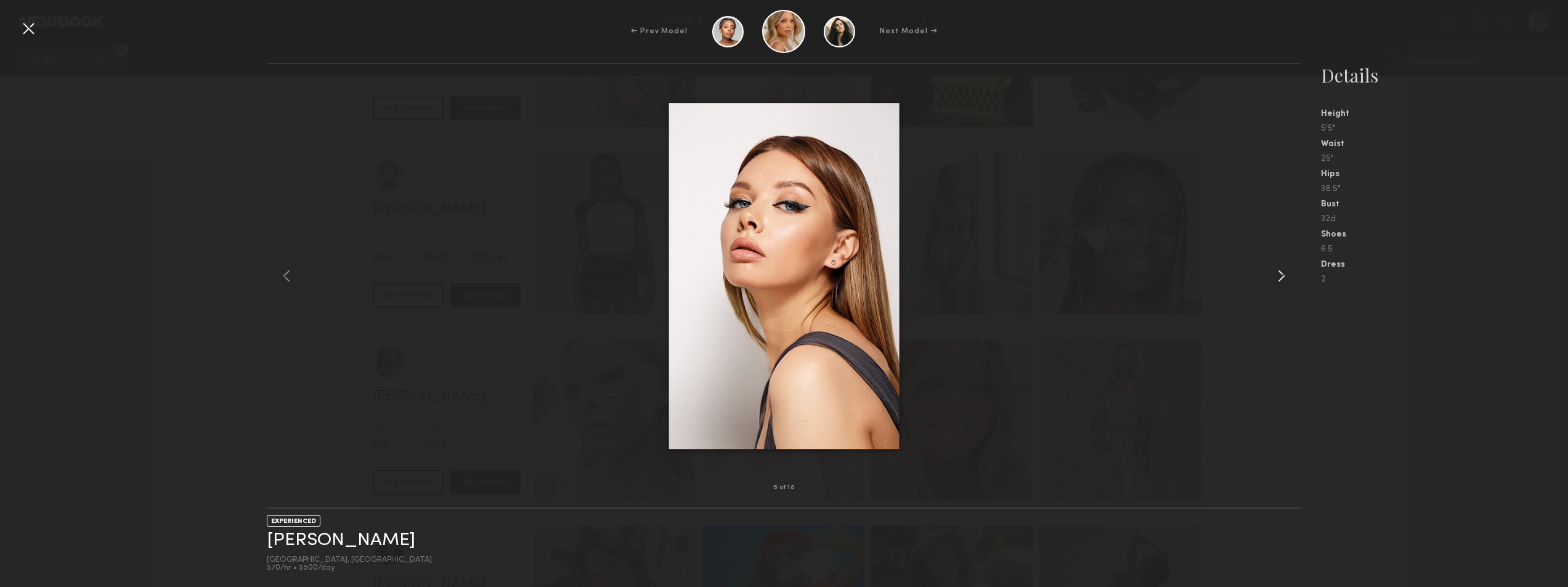
click at [1270, 277] on div at bounding box center [1281, 276] width 41 height 385
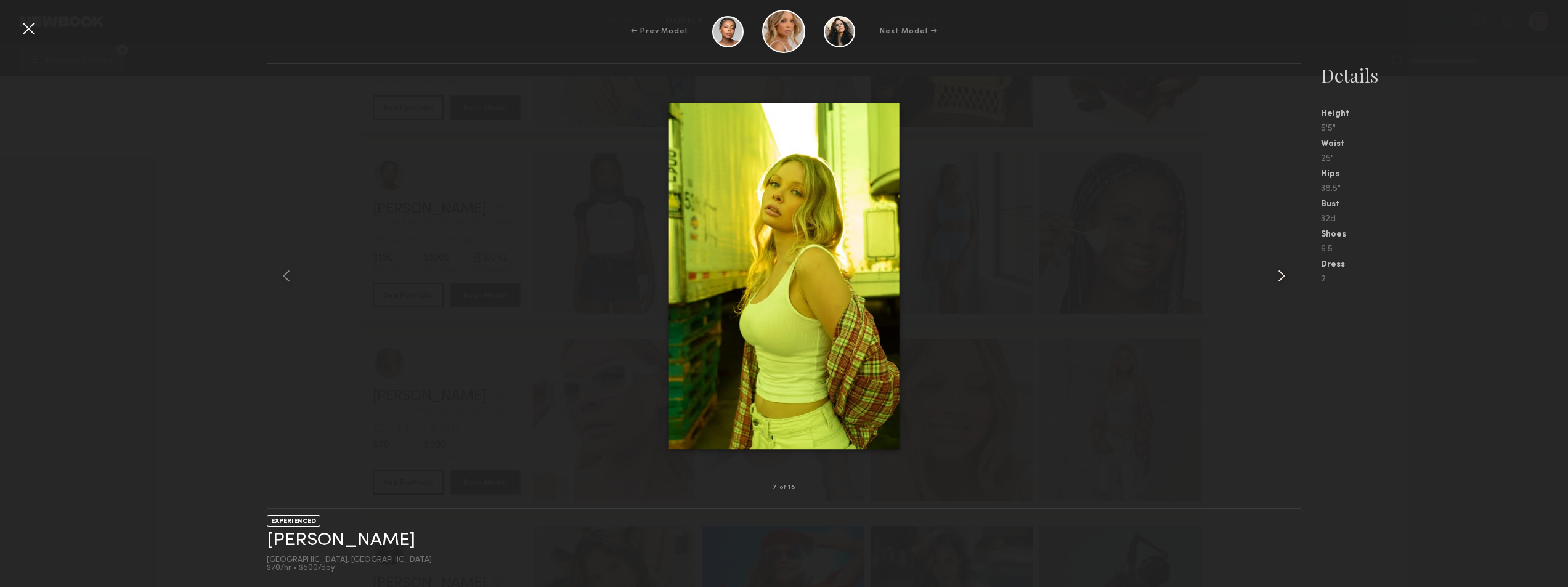
click at [1270, 277] on div at bounding box center [1281, 276] width 41 height 385
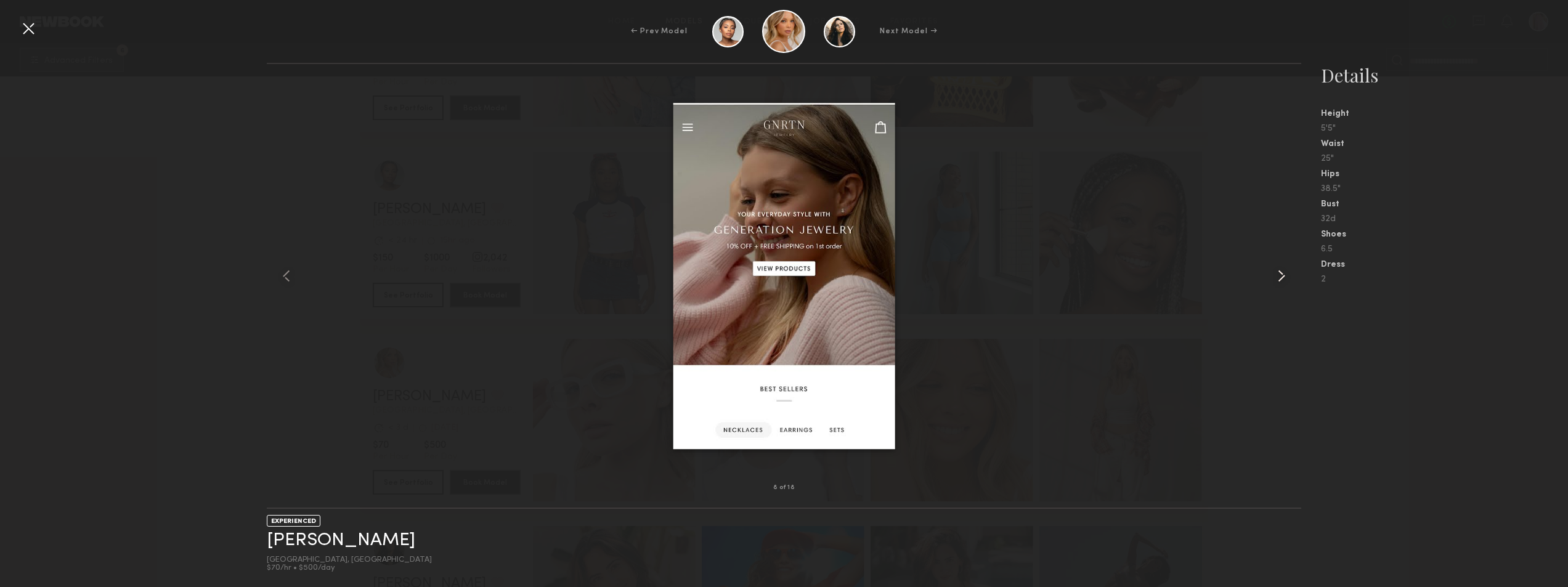
click at [1270, 277] on div at bounding box center [1281, 276] width 41 height 385
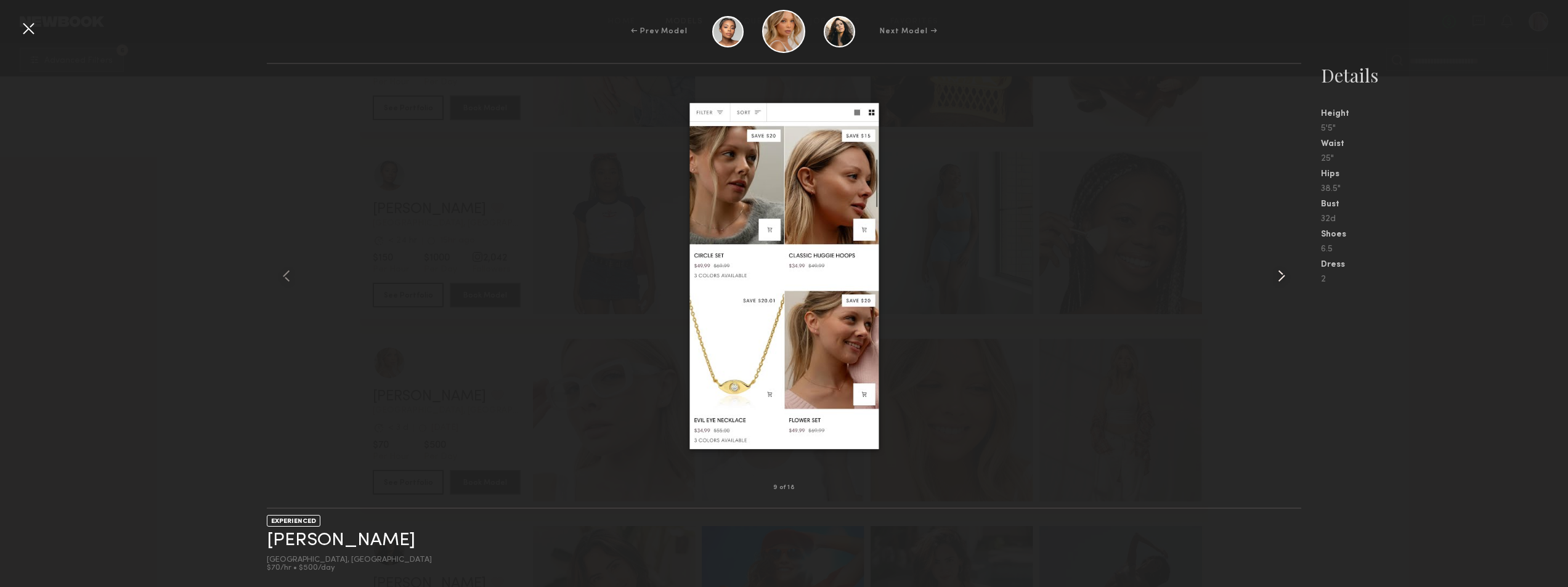
click at [1270, 277] on div at bounding box center [1281, 276] width 41 height 385
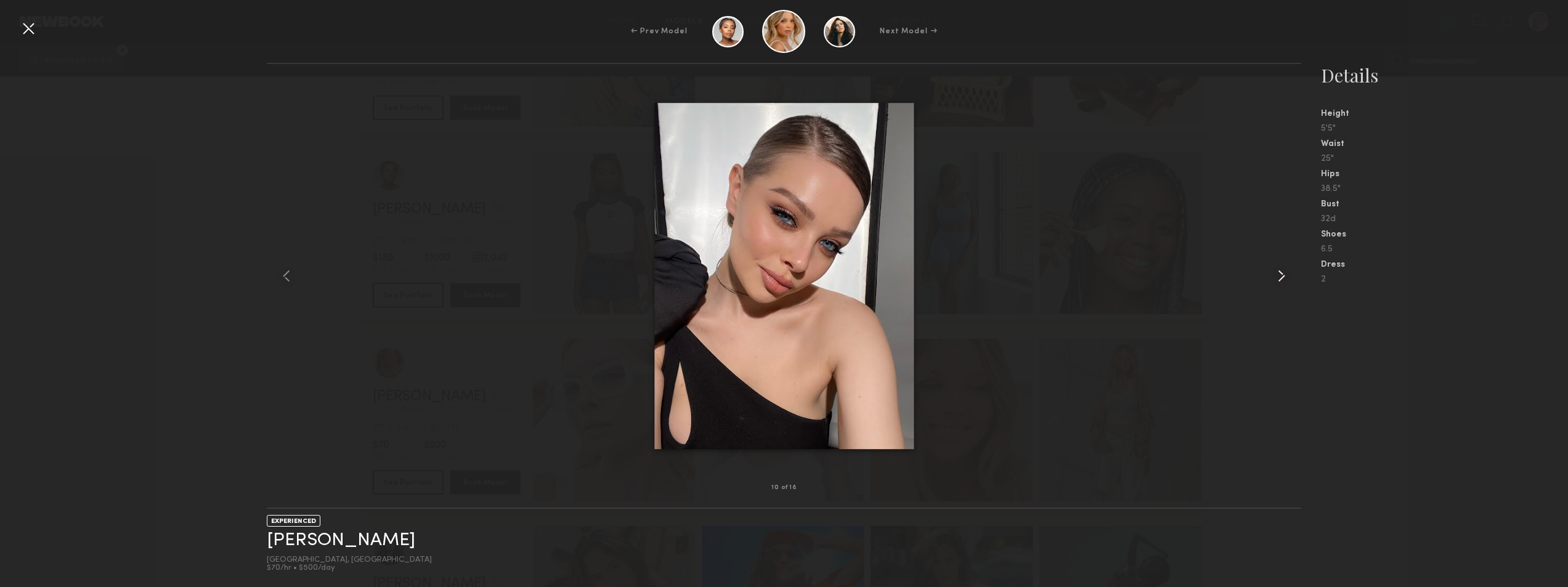
click at [1270, 277] on div at bounding box center [1281, 276] width 41 height 385
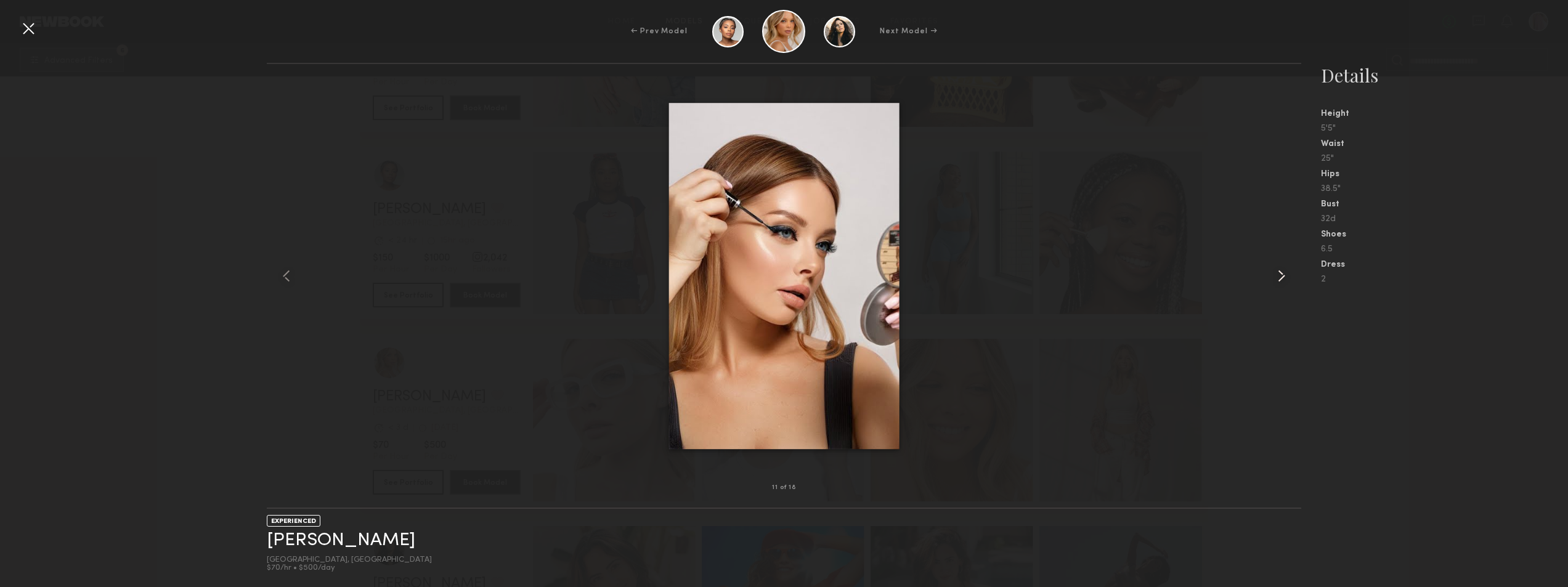
click at [1270, 277] on div at bounding box center [1281, 276] width 41 height 385
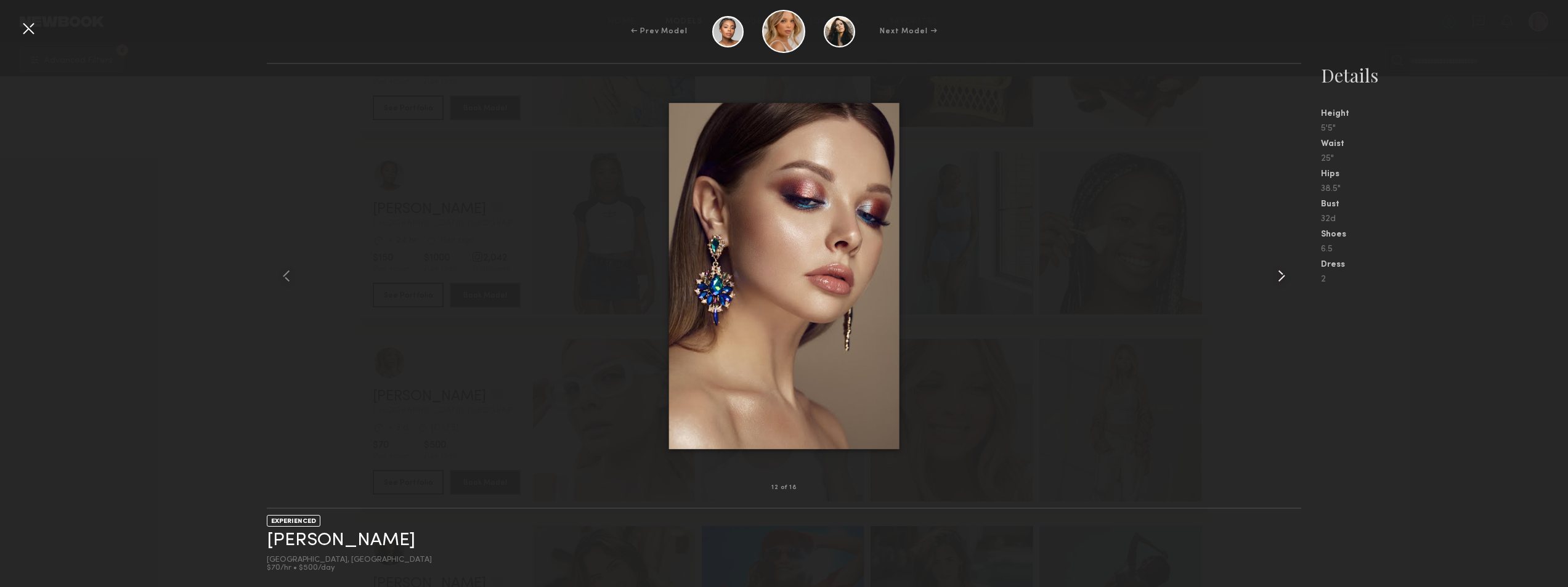
click at [1270, 277] on div at bounding box center [1281, 276] width 41 height 385
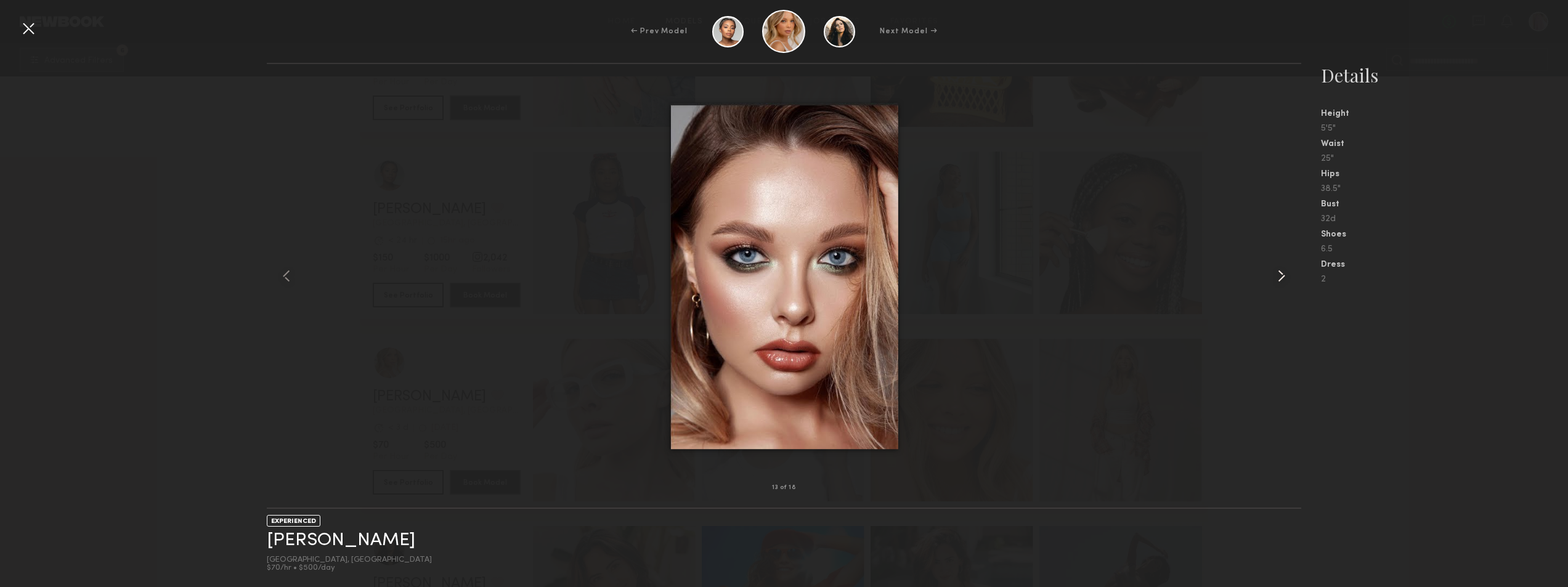
click at [1270, 277] on div at bounding box center [1281, 276] width 41 height 385
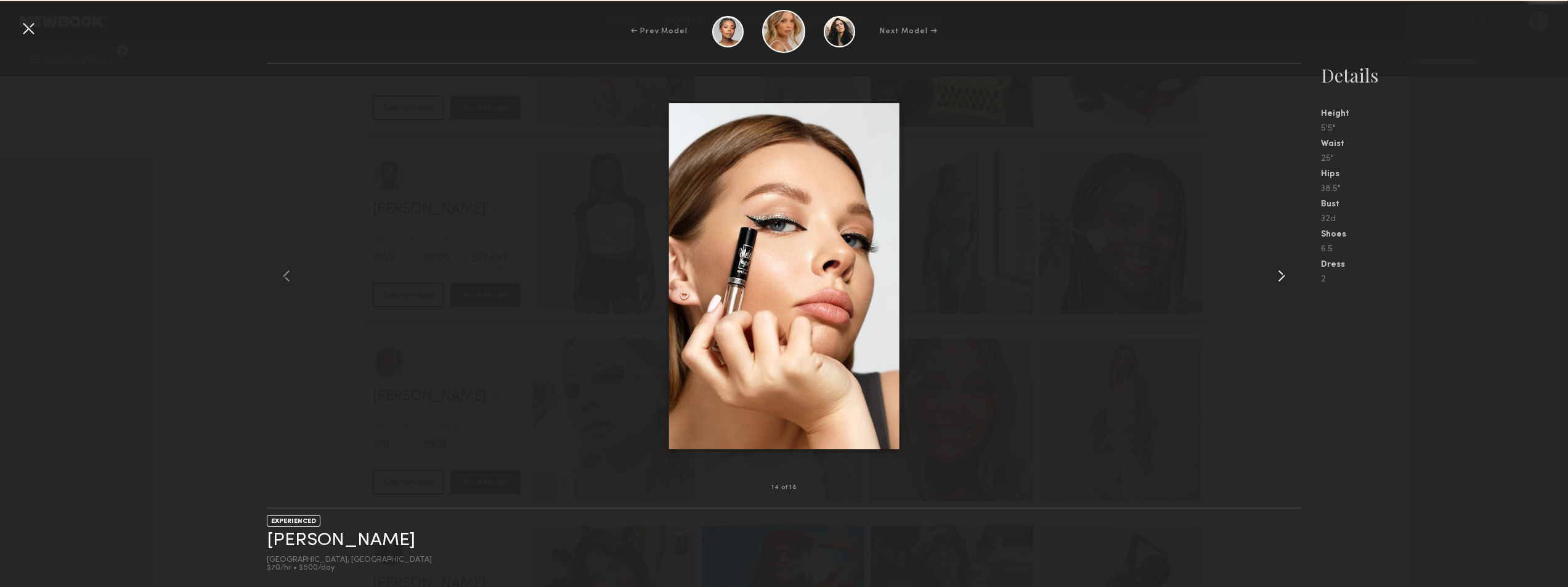
click at [1270, 277] on div at bounding box center [1281, 276] width 41 height 385
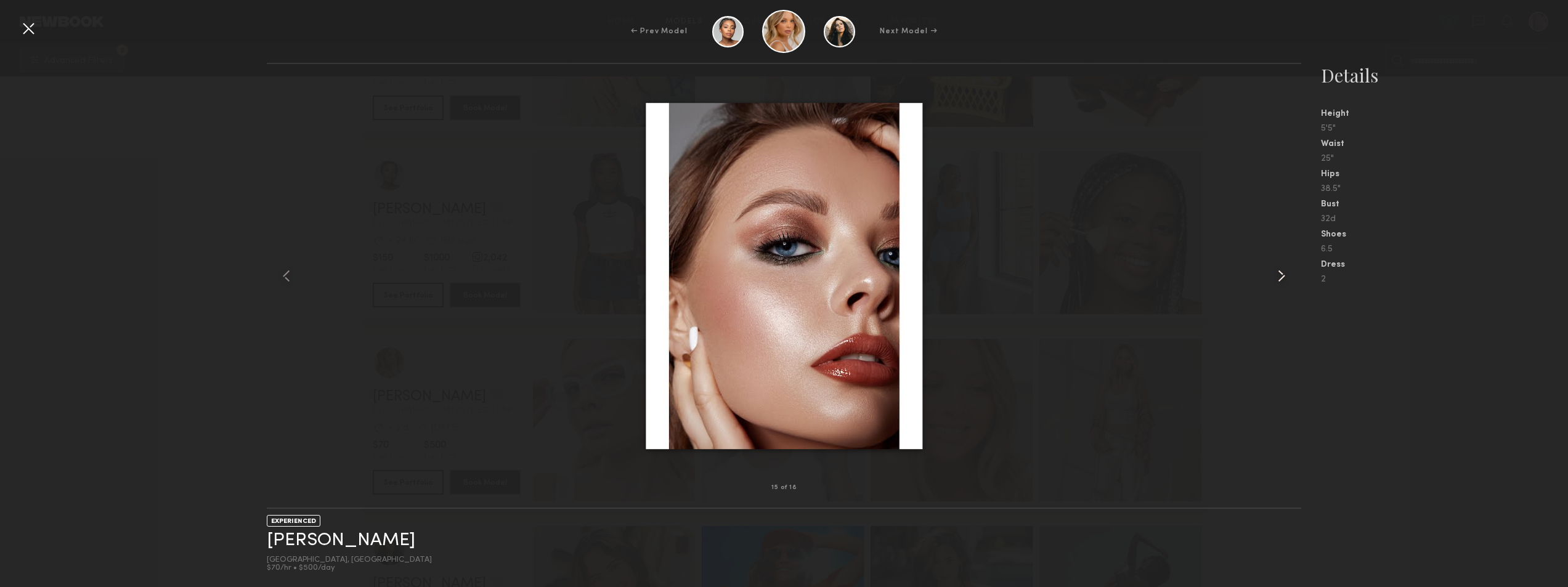
click at [1270, 277] on div at bounding box center [1281, 276] width 41 height 385
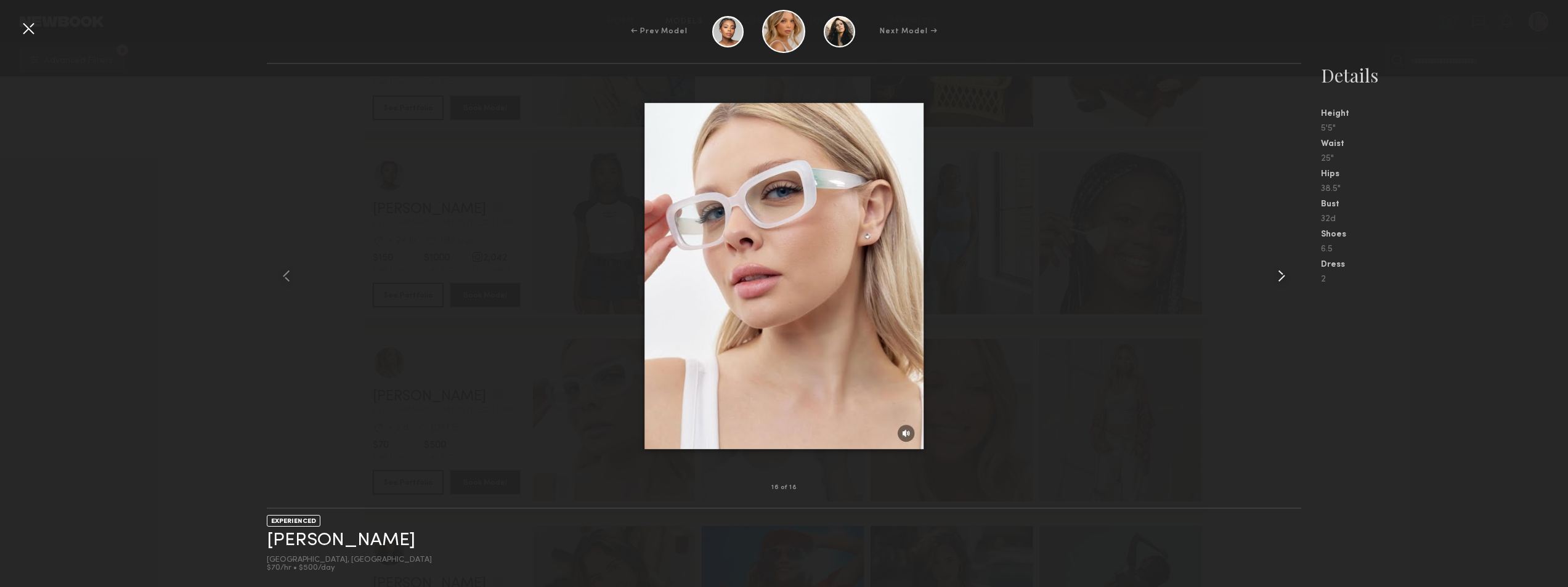
click at [1270, 277] on div at bounding box center [1281, 276] width 41 height 385
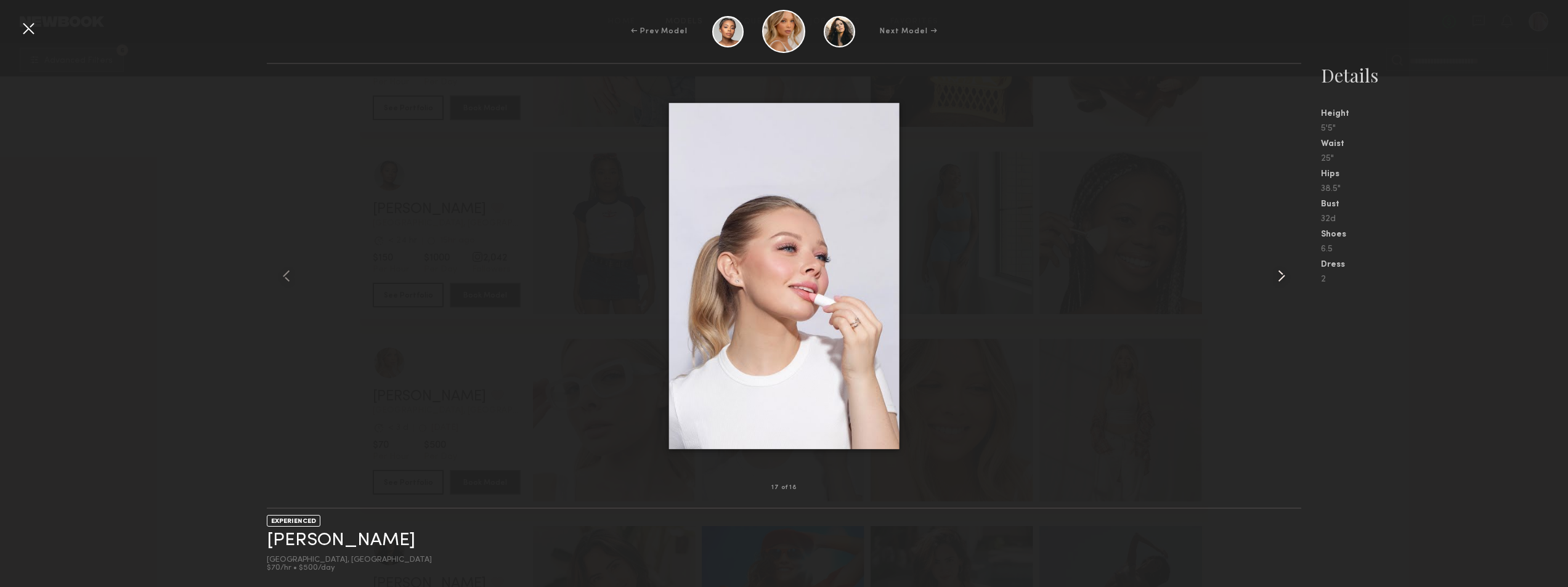
click at [1270, 277] on div at bounding box center [1281, 276] width 41 height 385
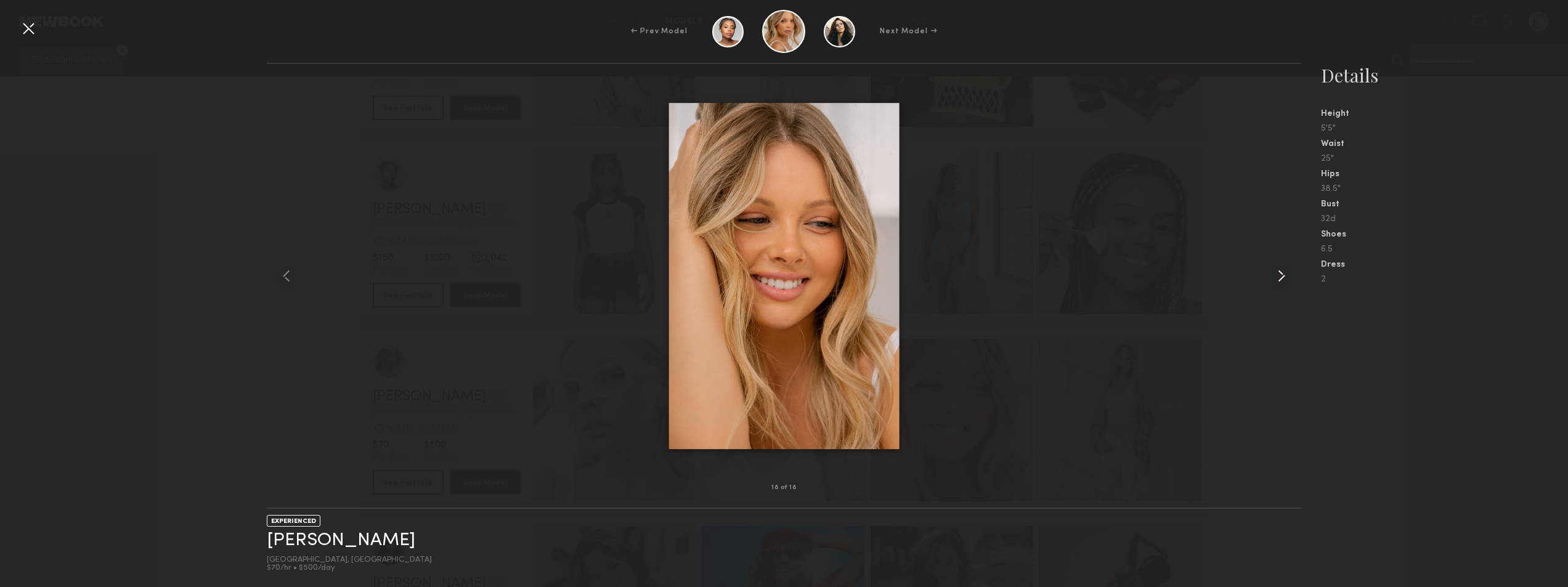
click at [1270, 277] on div at bounding box center [1281, 276] width 41 height 385
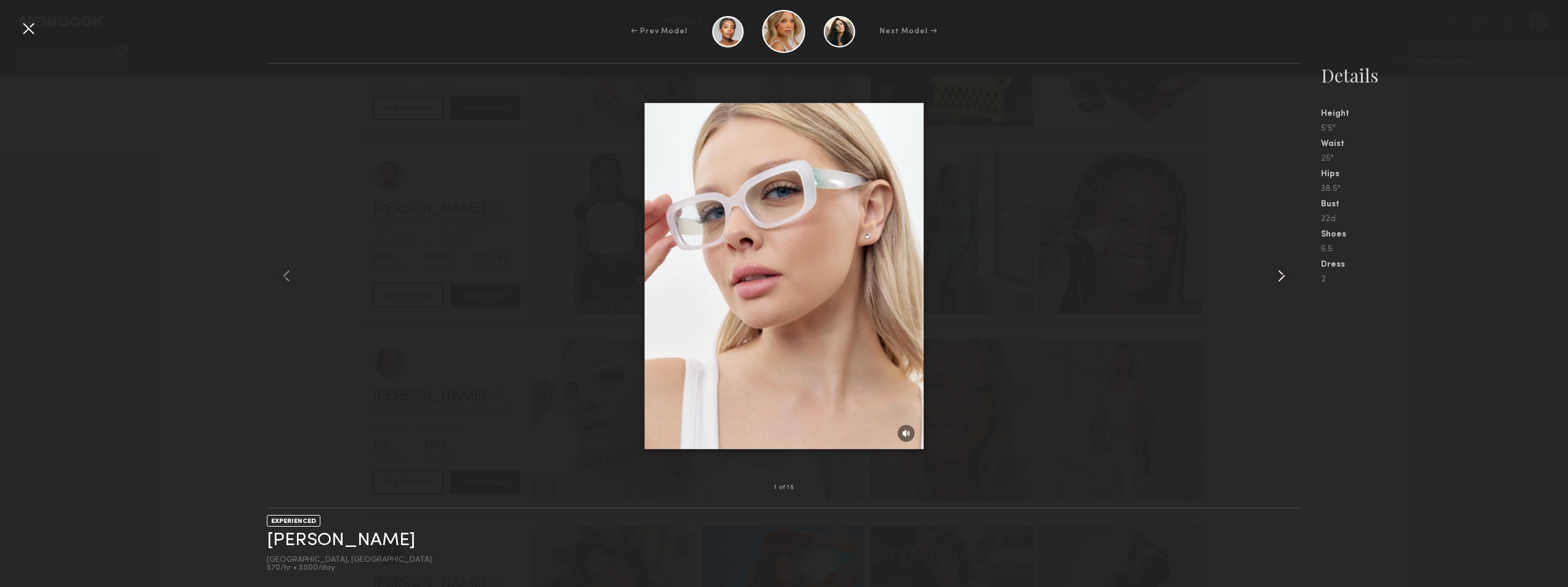
click at [1270, 277] on div at bounding box center [1281, 276] width 41 height 385
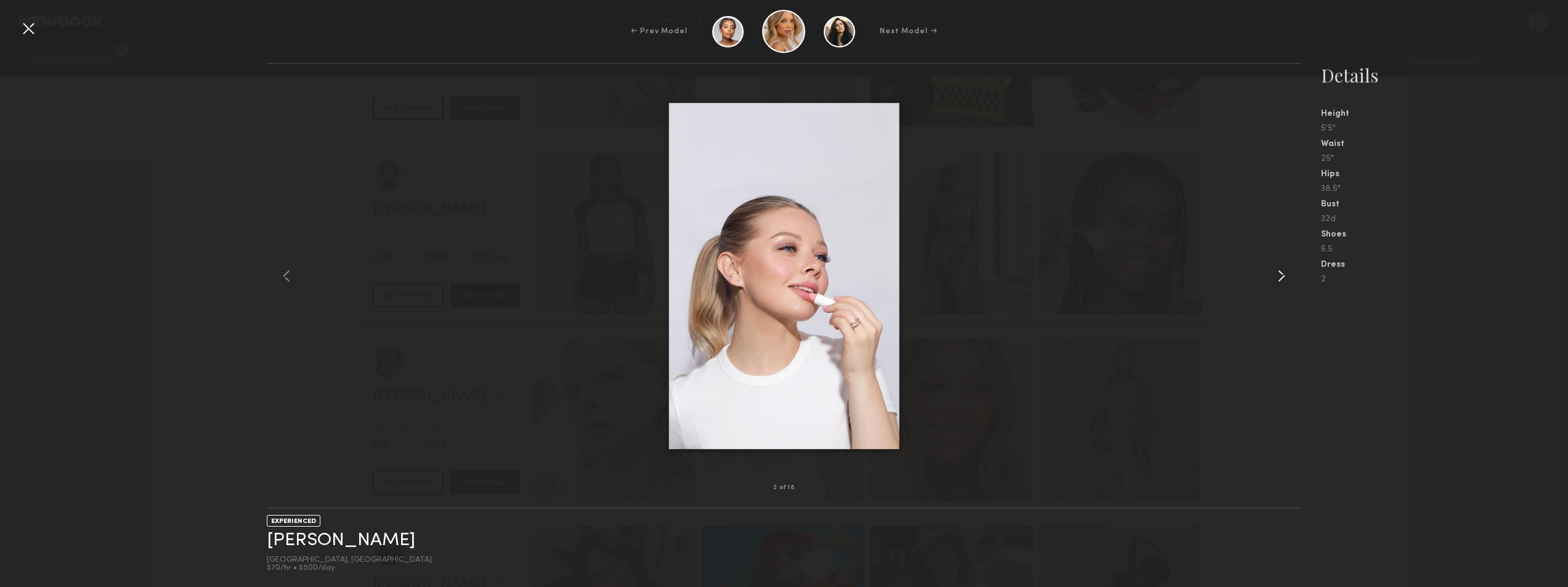
click at [1270, 277] on div at bounding box center [1281, 276] width 41 height 385
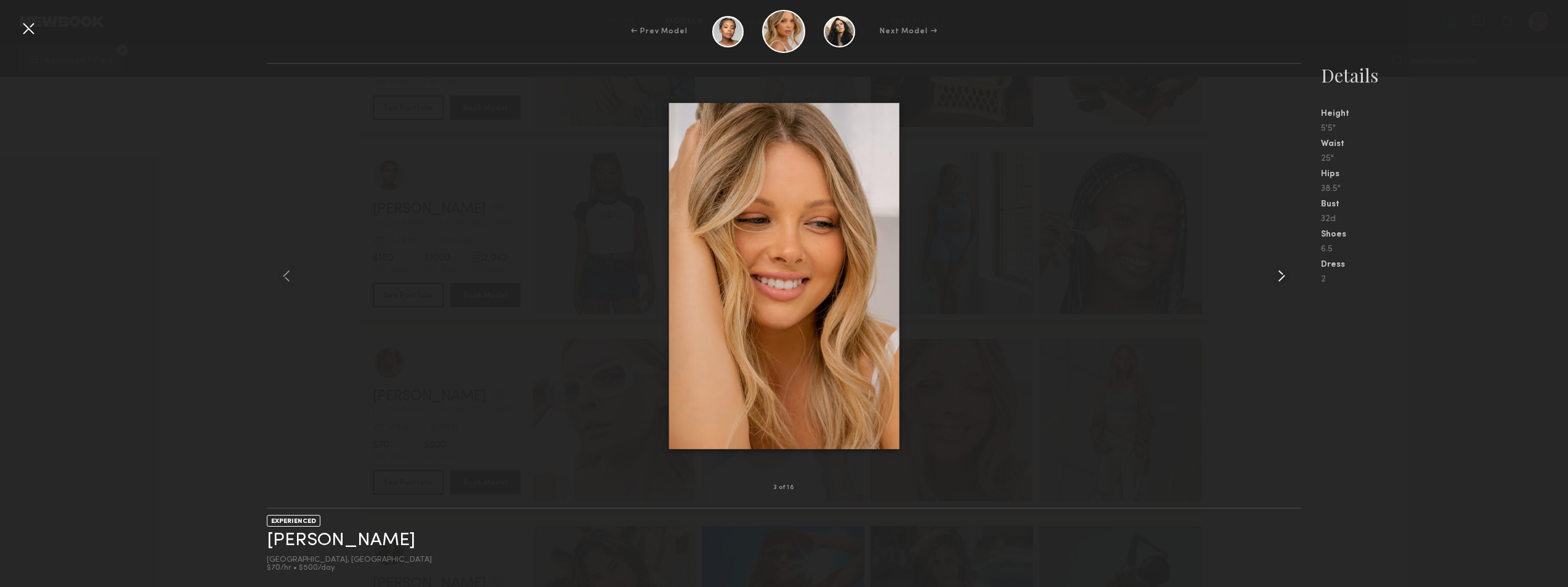
click at [1270, 277] on div at bounding box center [1281, 276] width 41 height 385
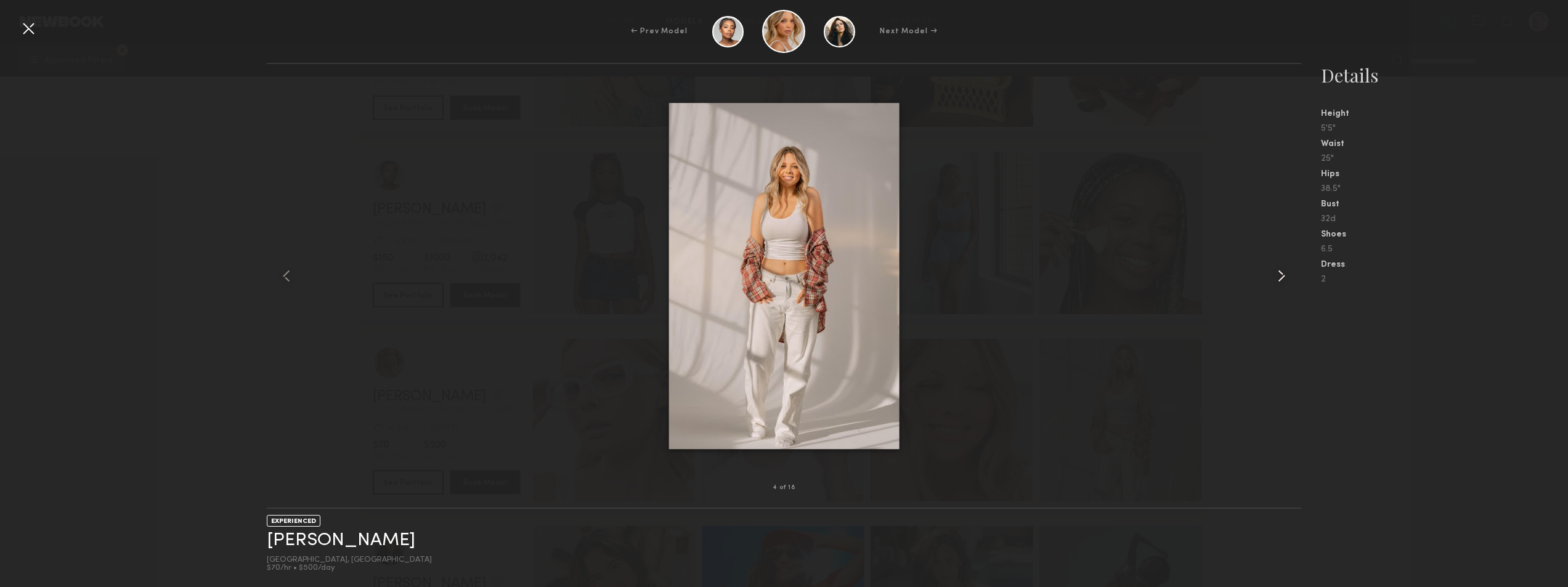
click at [1270, 277] on div at bounding box center [1281, 276] width 41 height 385
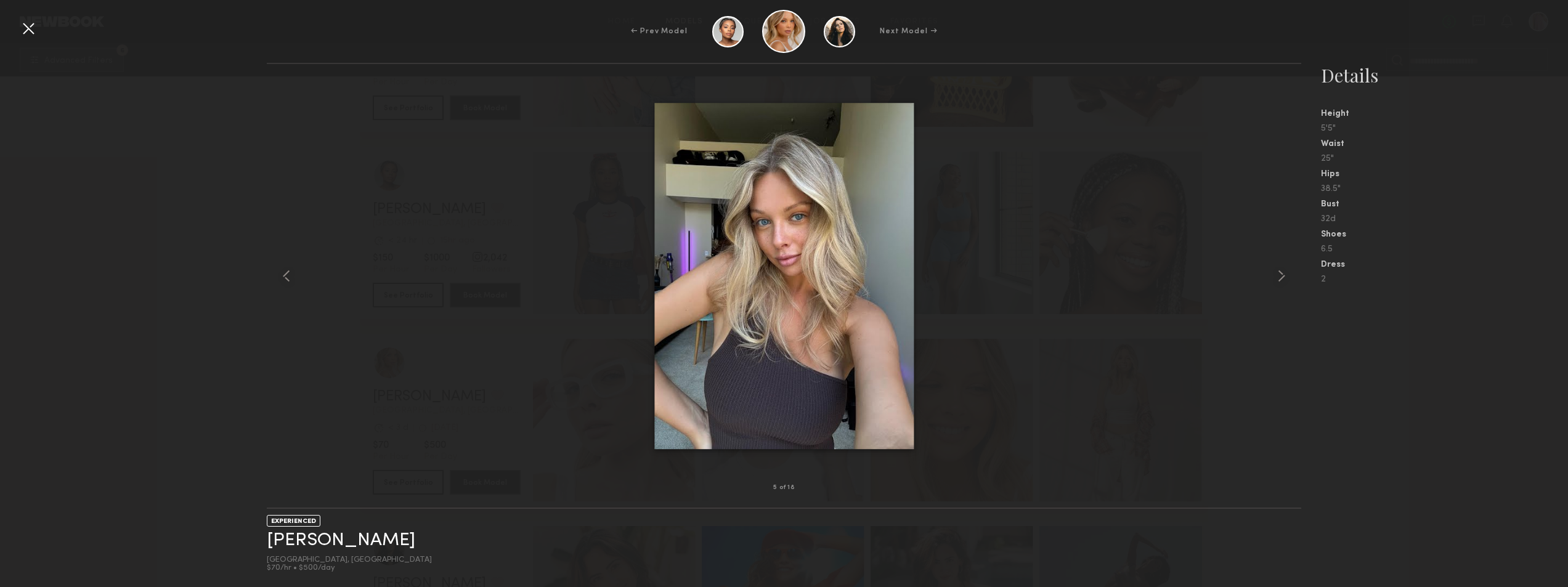
click at [32, 29] on div at bounding box center [29, 29] width 20 height 20
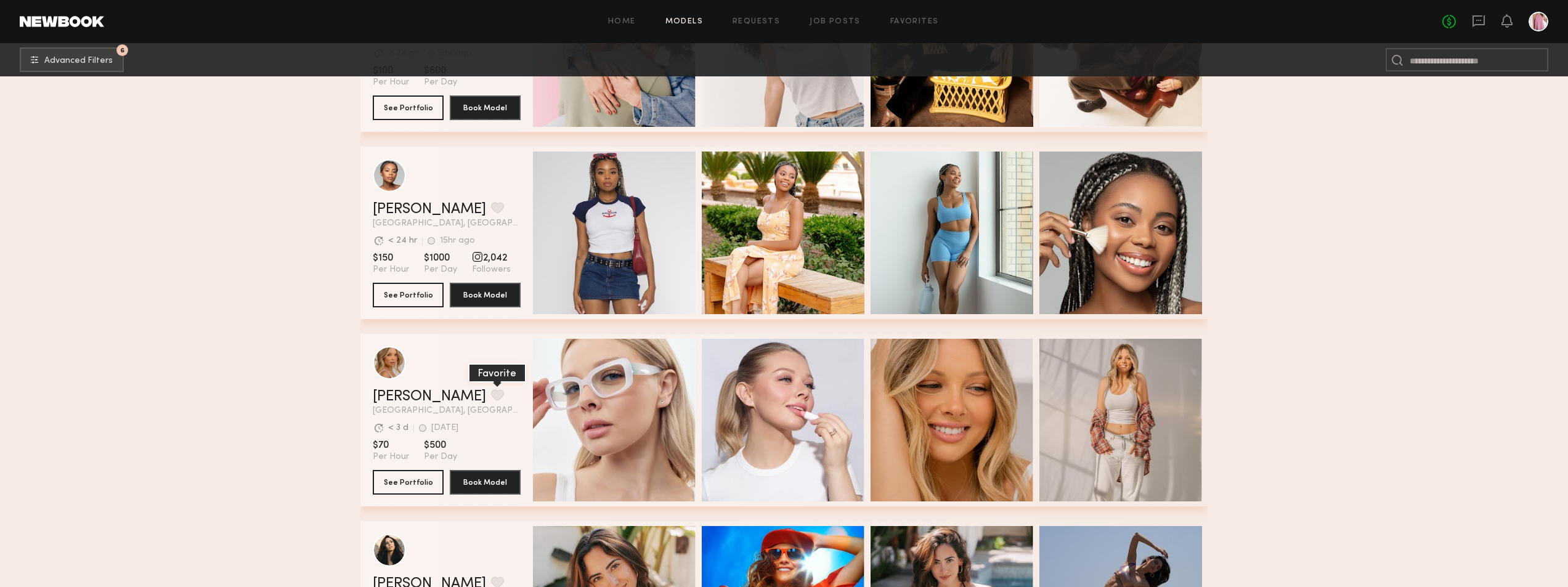
click at [491, 400] on button "grid" at bounding box center [498, 395] width 13 height 11
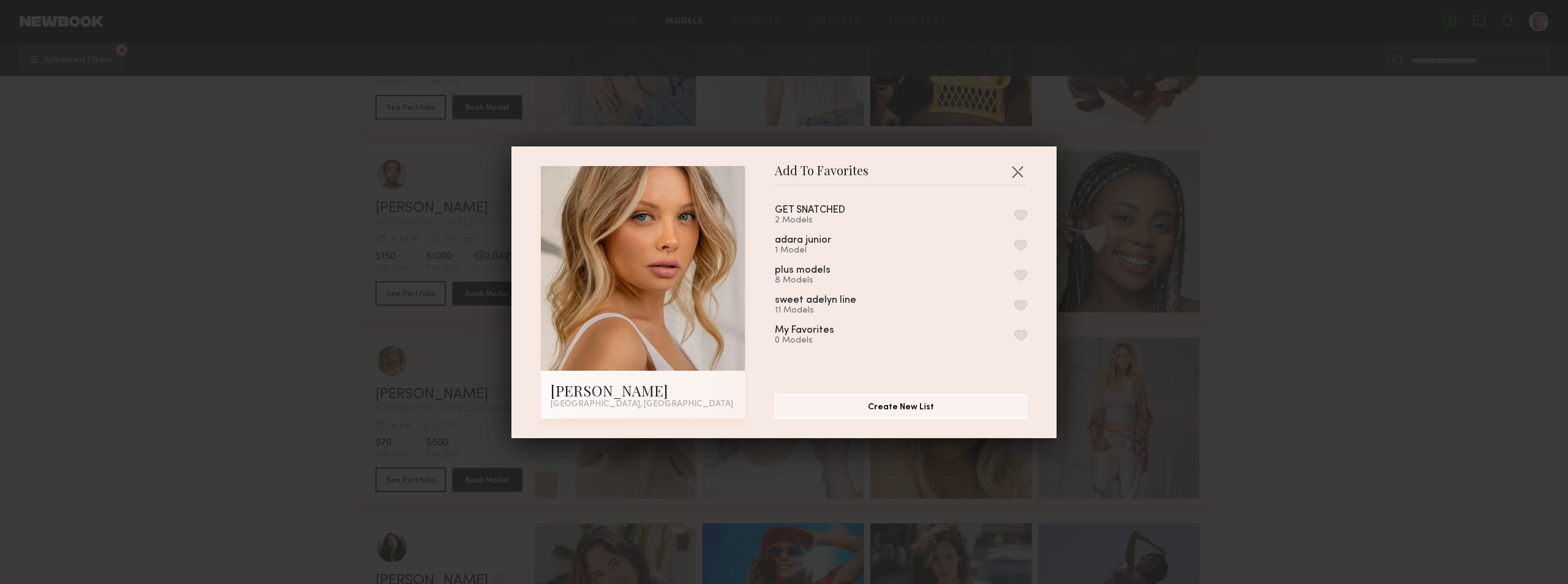
click at [1014, 214] on button "button" at bounding box center [1020, 215] width 13 height 11
click at [1012, 170] on button "button" at bounding box center [1018, 172] width 20 height 20
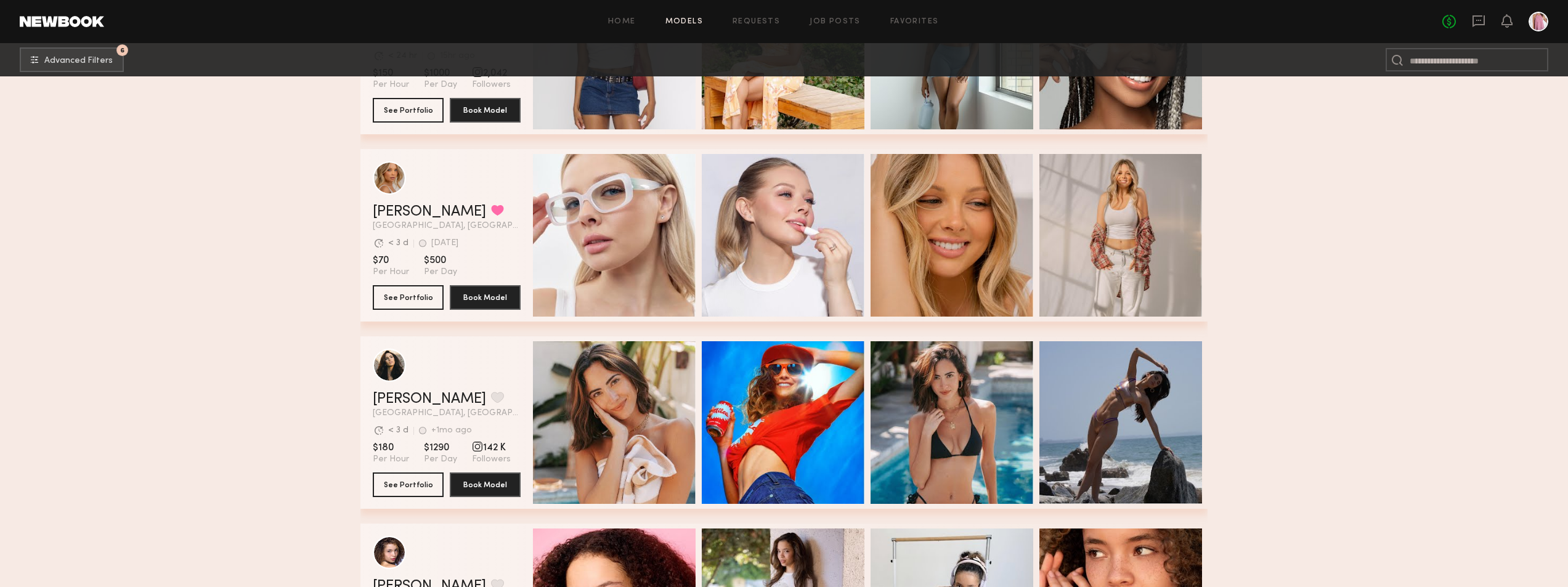
scroll to position [22790, 0]
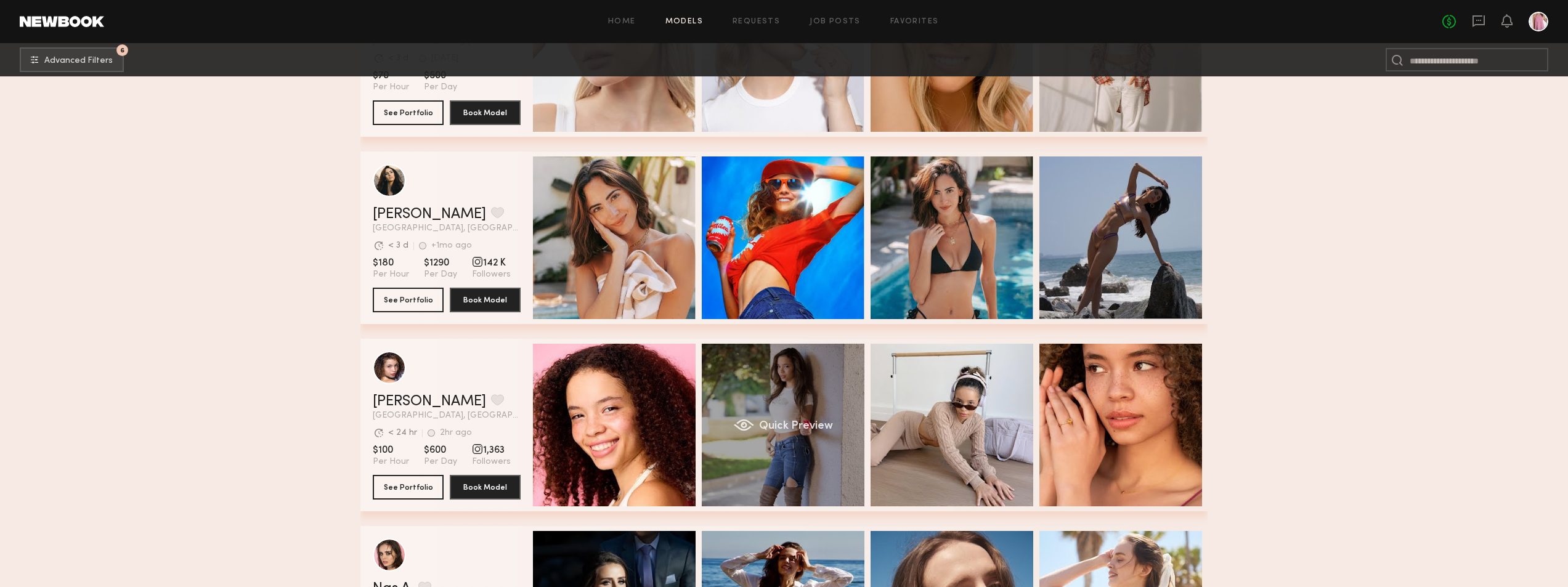
click at [818, 395] on div "Quick Preview" at bounding box center [783, 425] width 163 height 163
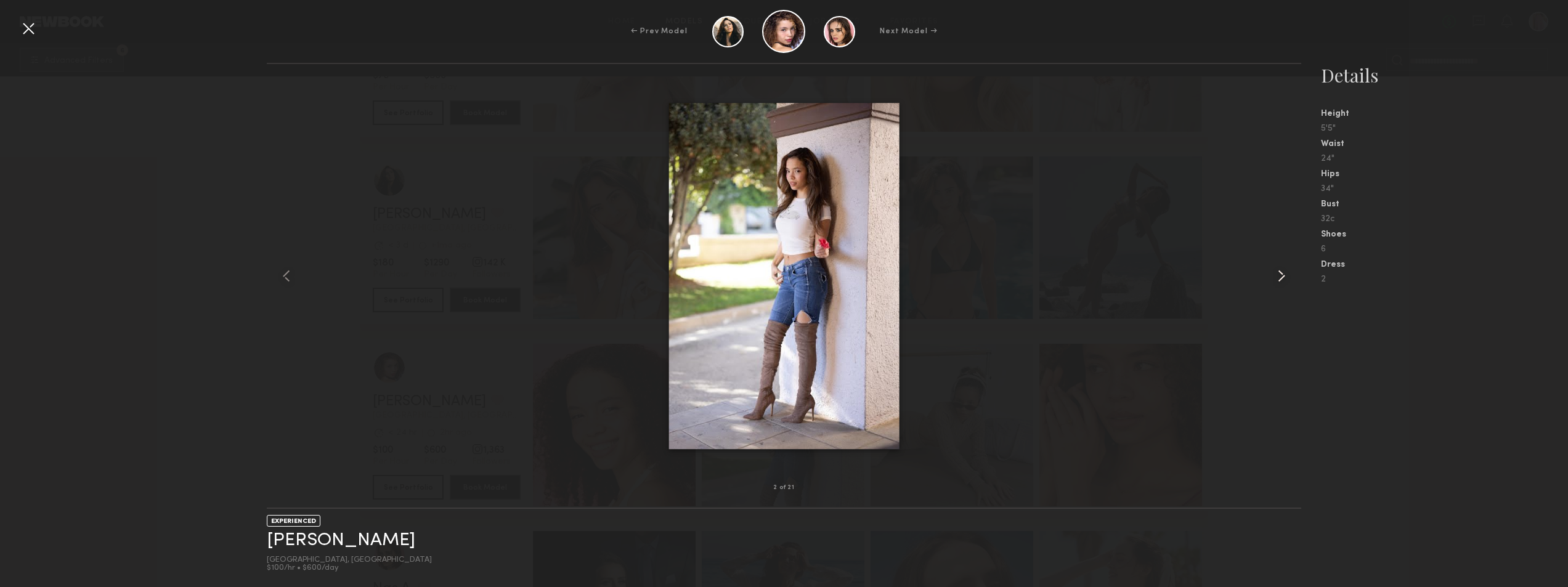
click at [1281, 276] on common-icon at bounding box center [1282, 276] width 20 height 20
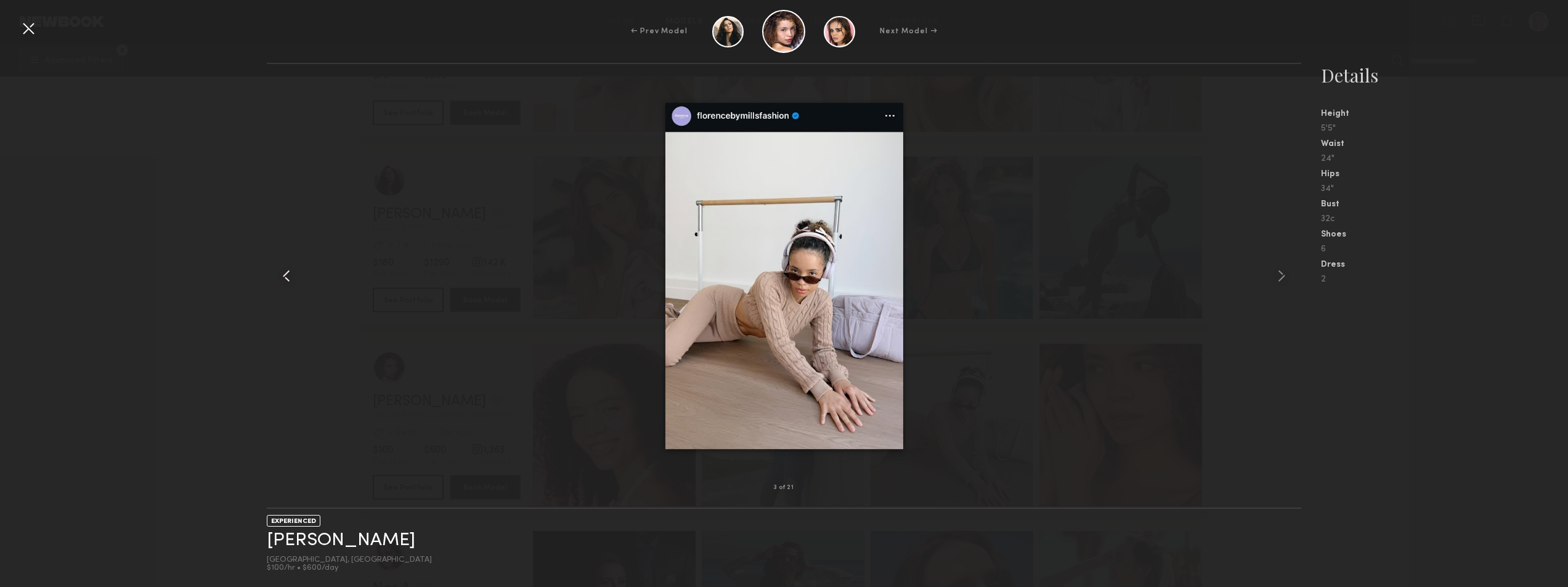
click at [278, 275] on common-icon at bounding box center [287, 276] width 20 height 20
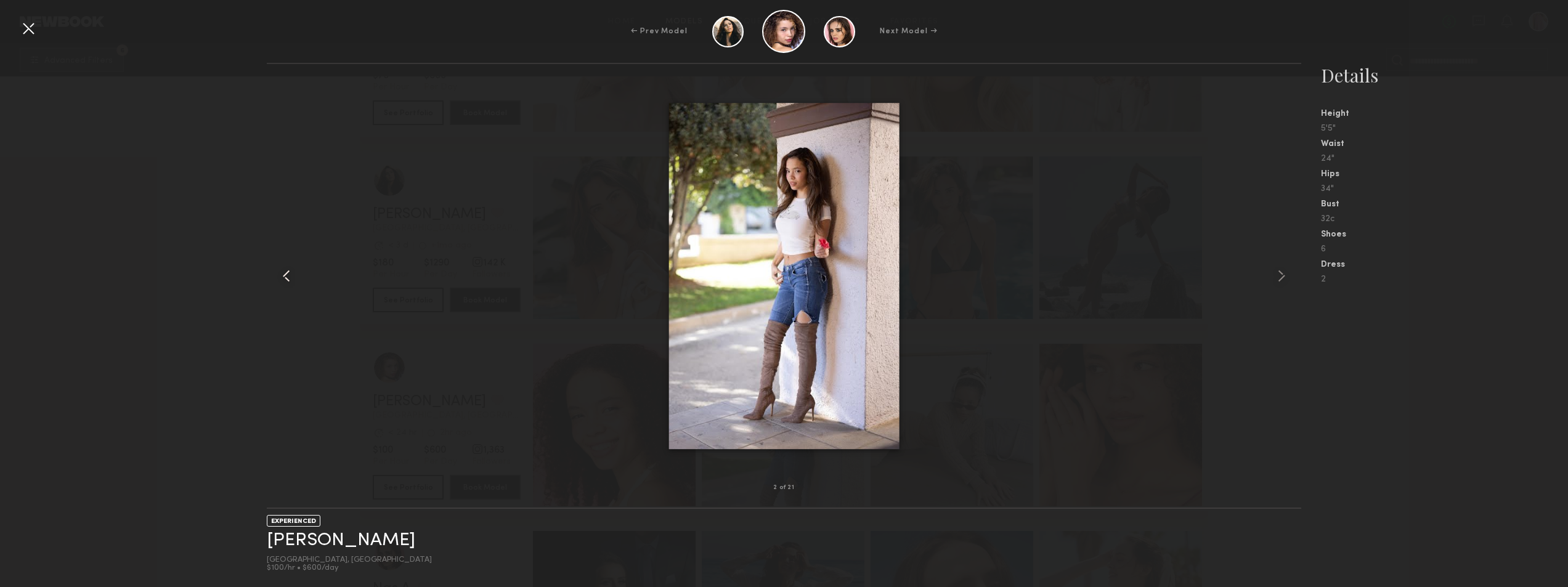
click at [287, 273] on common-icon at bounding box center [287, 276] width 20 height 20
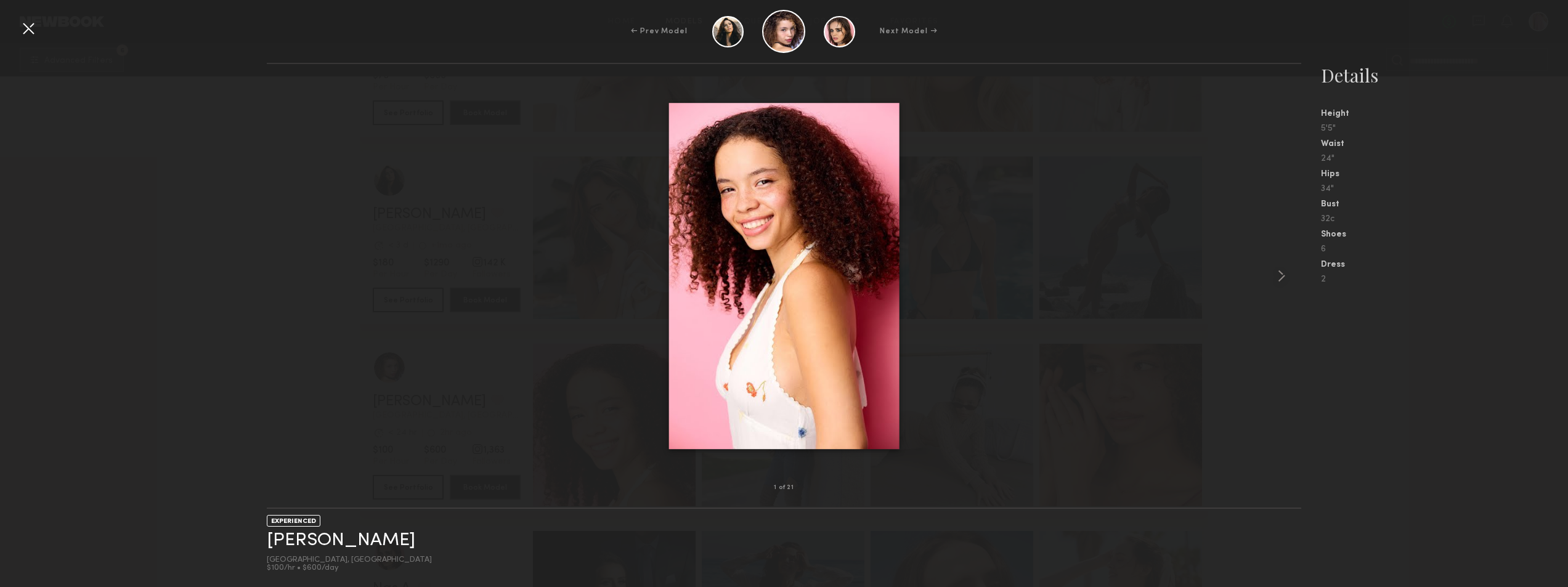
click at [197, 224] on div "1 of 21 EXPERIENCED [PERSON_NAME] [GEOGRAPHIC_DATA], [GEOGRAPHIC_DATA] $100/hr …" at bounding box center [784, 324] width 1568 height 524
click at [24, 29] on div at bounding box center [29, 29] width 20 height 20
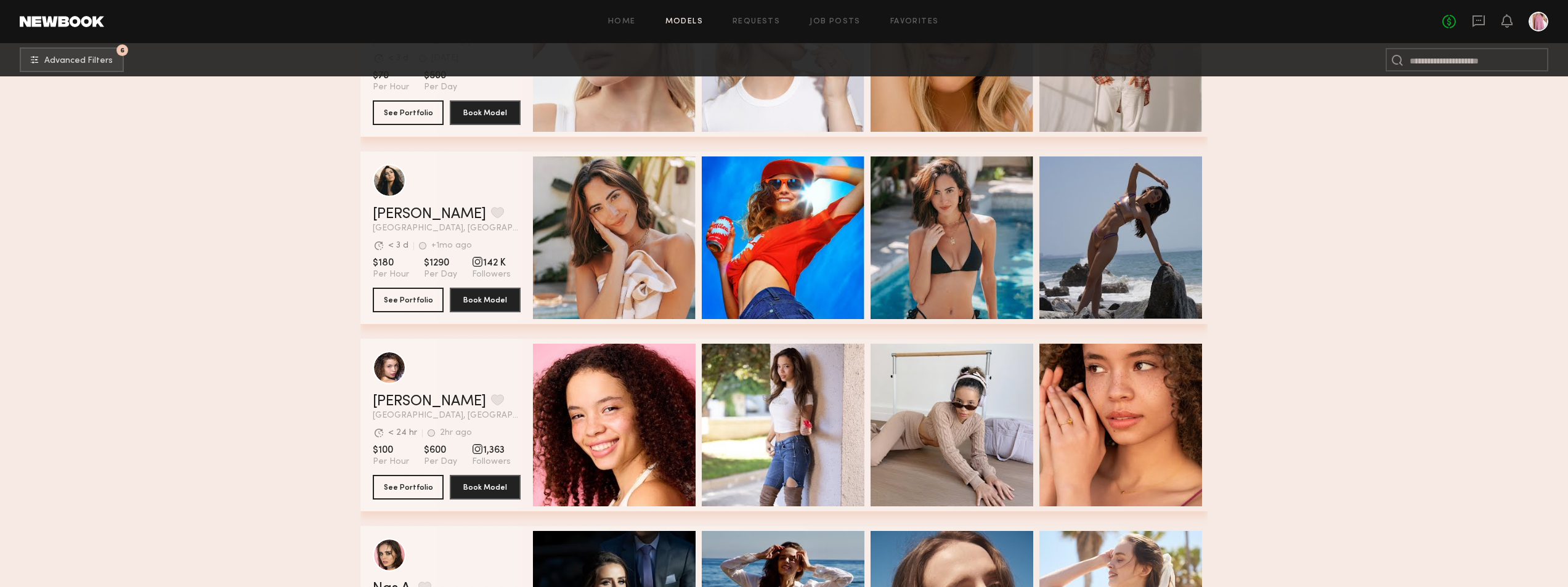
scroll to position [23098, 0]
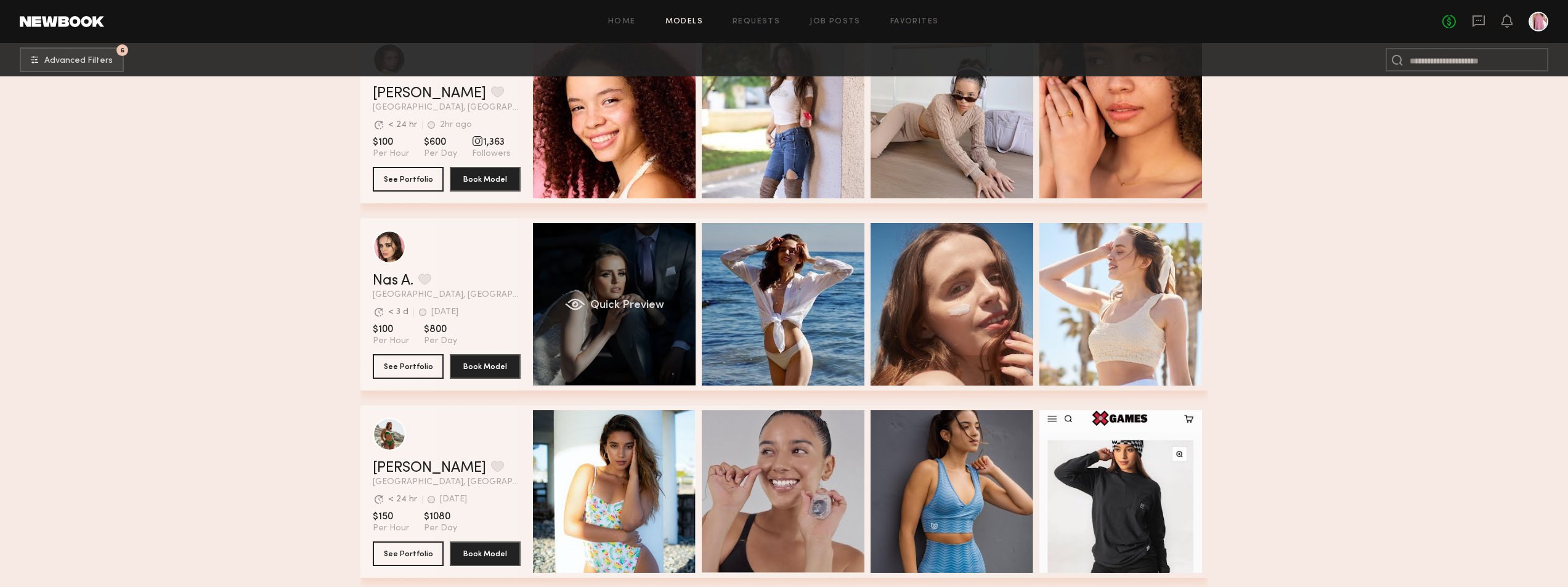
click at [627, 286] on div "Quick Preview" at bounding box center [614, 304] width 163 height 163
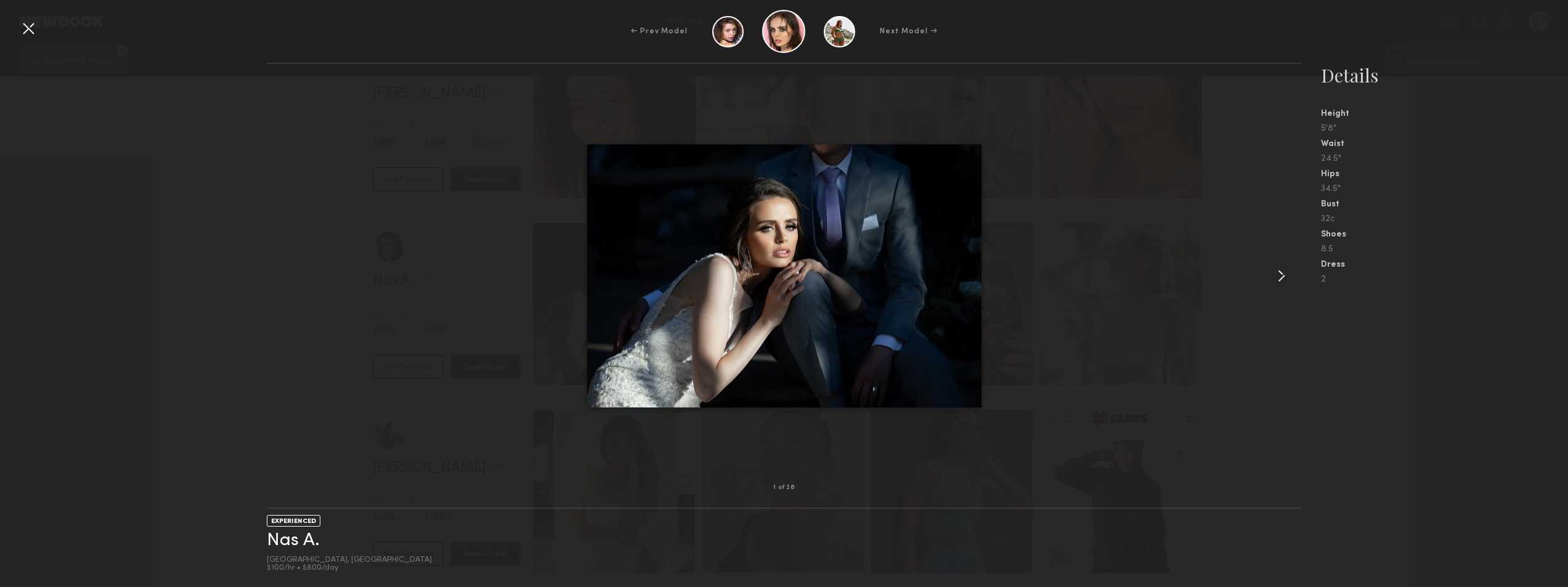
click at [1271, 275] on div at bounding box center [1281, 276] width 41 height 385
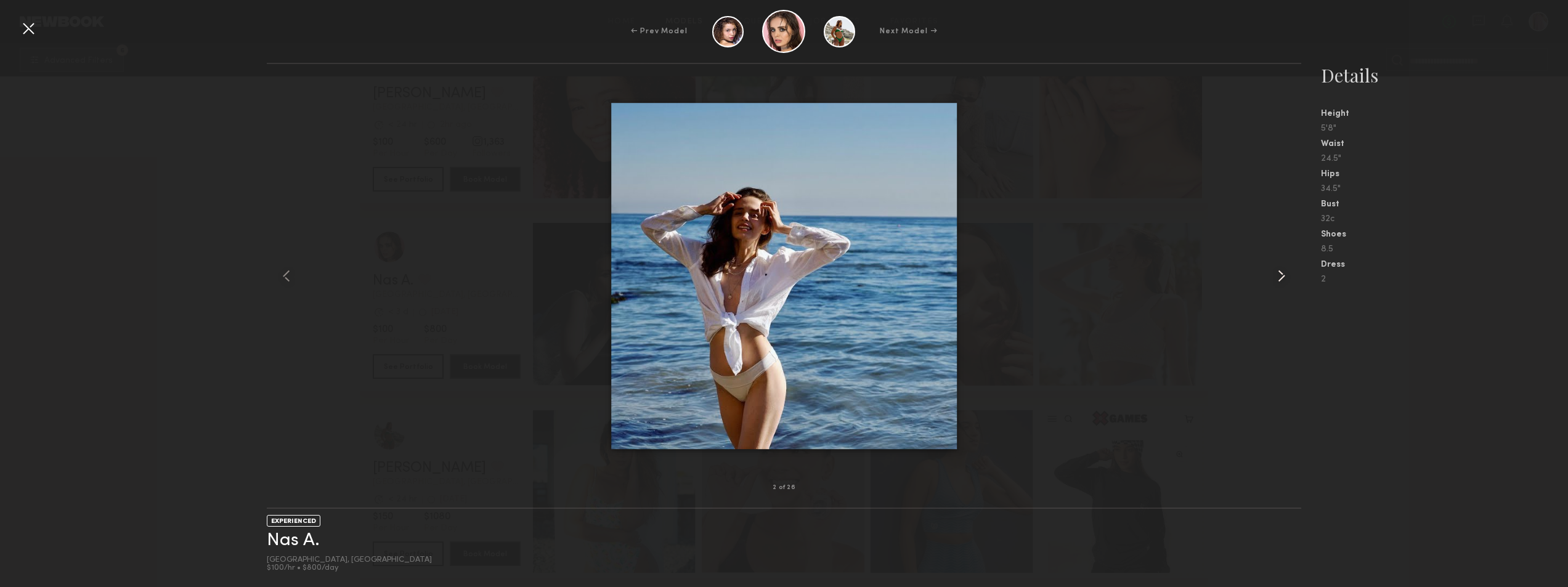
click at [1271, 275] on div at bounding box center [1281, 276] width 41 height 385
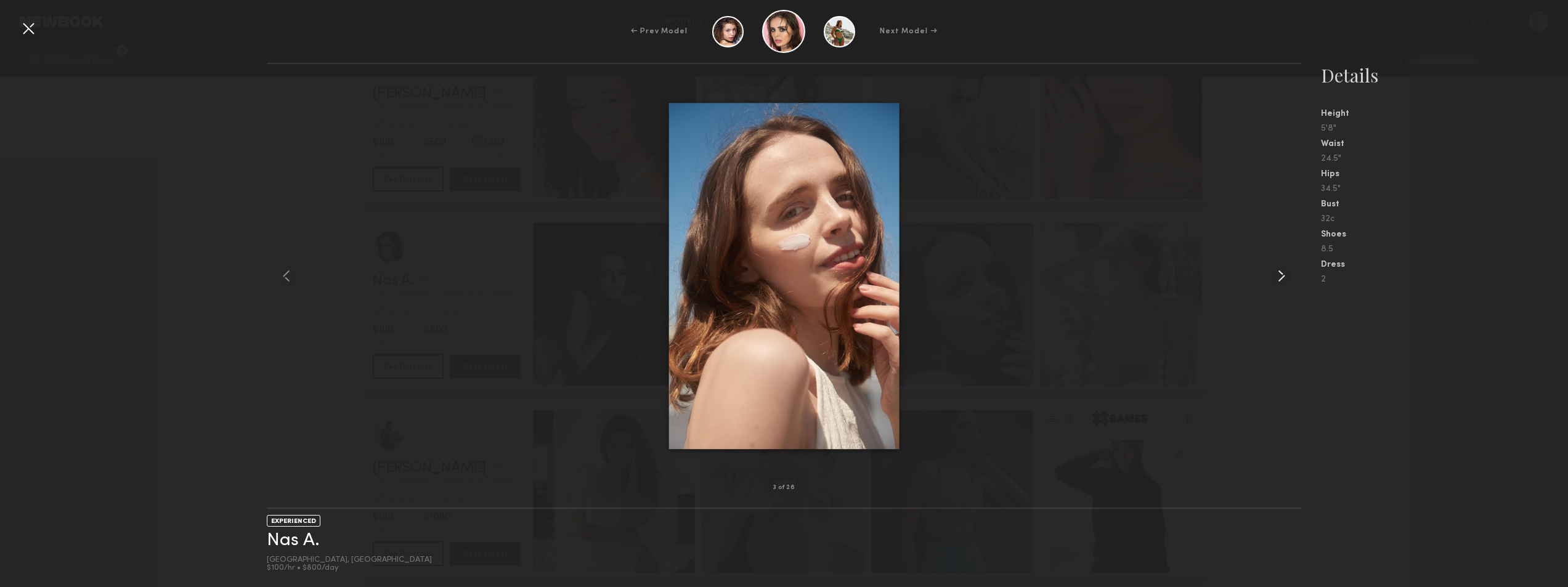
click at [1271, 275] on div at bounding box center [1281, 276] width 41 height 385
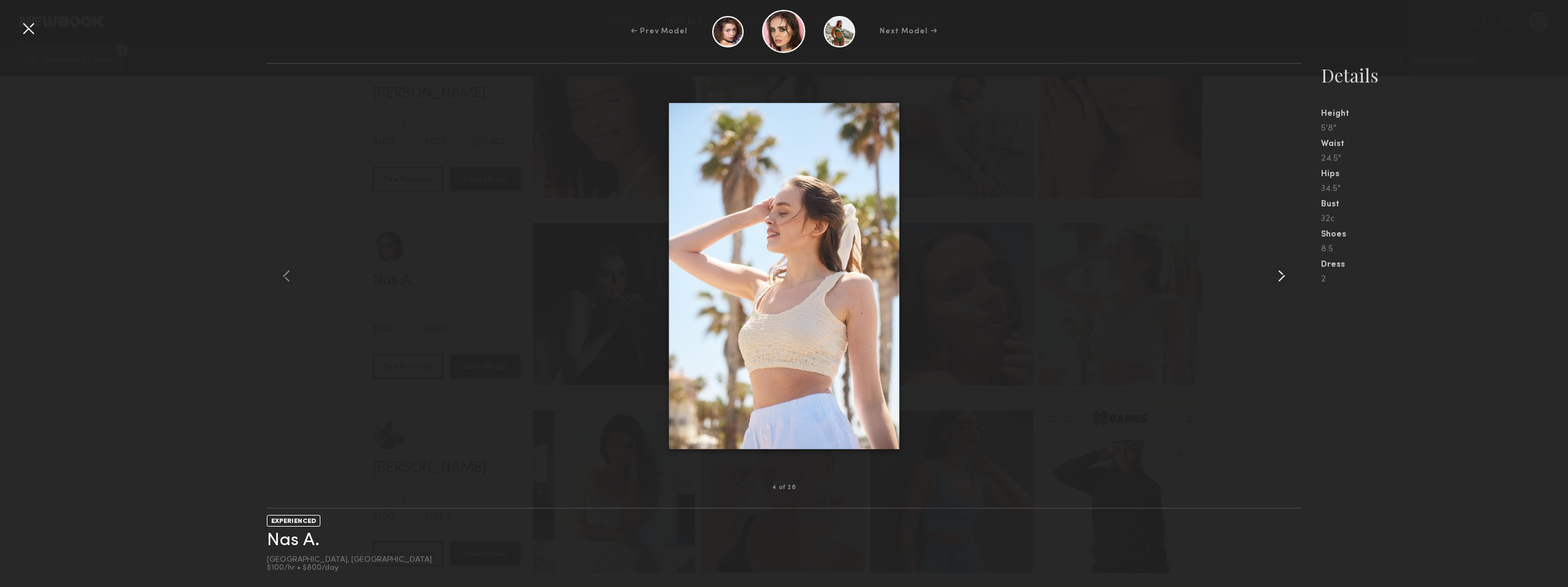
click at [1271, 275] on div at bounding box center [1281, 276] width 41 height 385
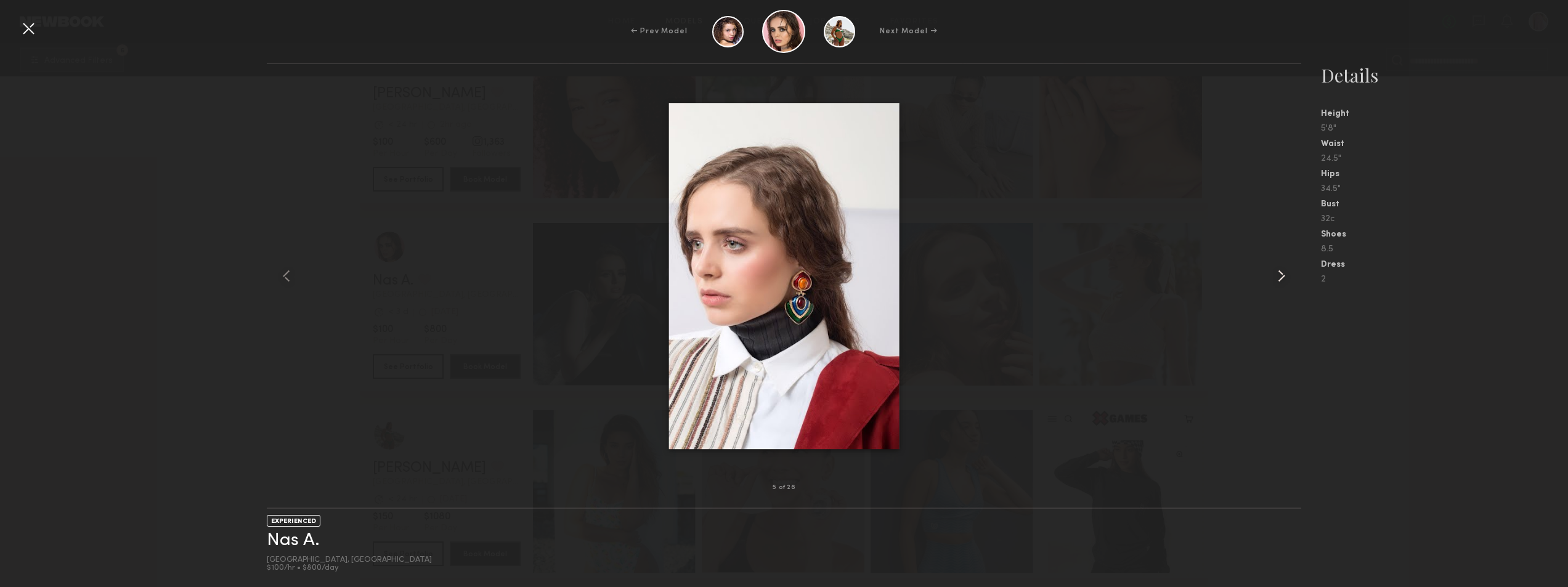
click at [1271, 275] on div at bounding box center [1281, 276] width 41 height 385
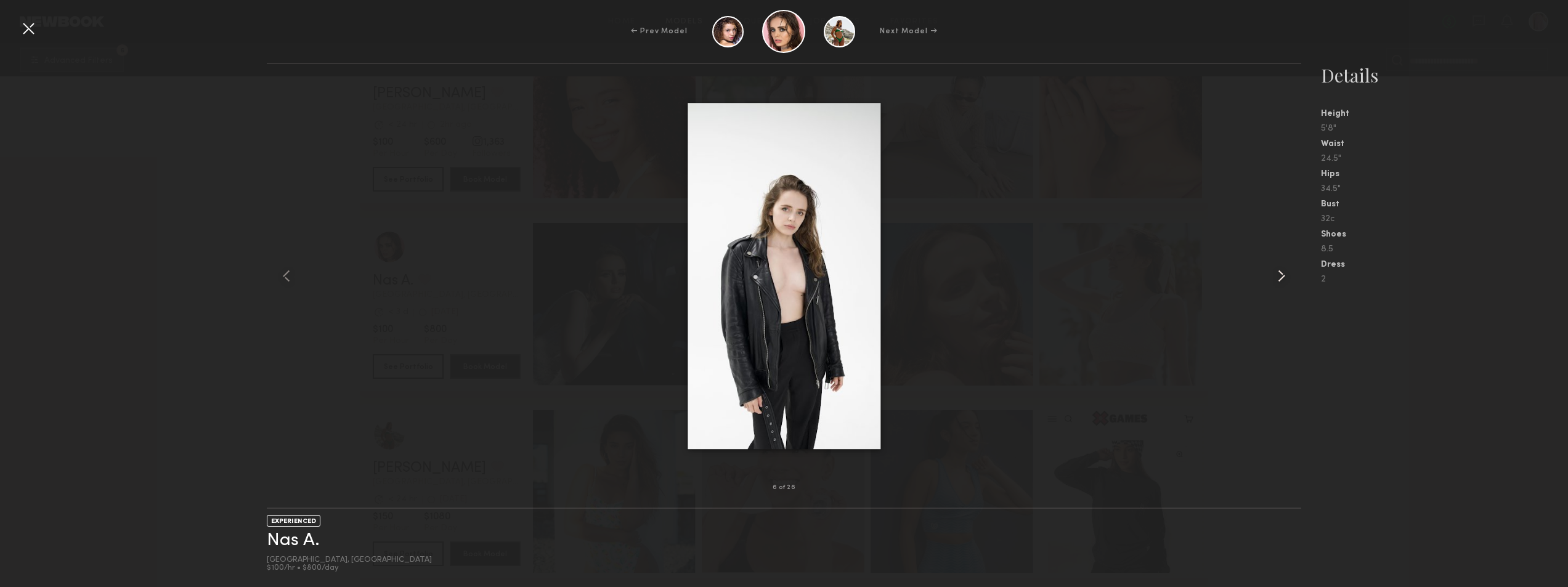
click at [1272, 275] on common-icon at bounding box center [1282, 276] width 20 height 20
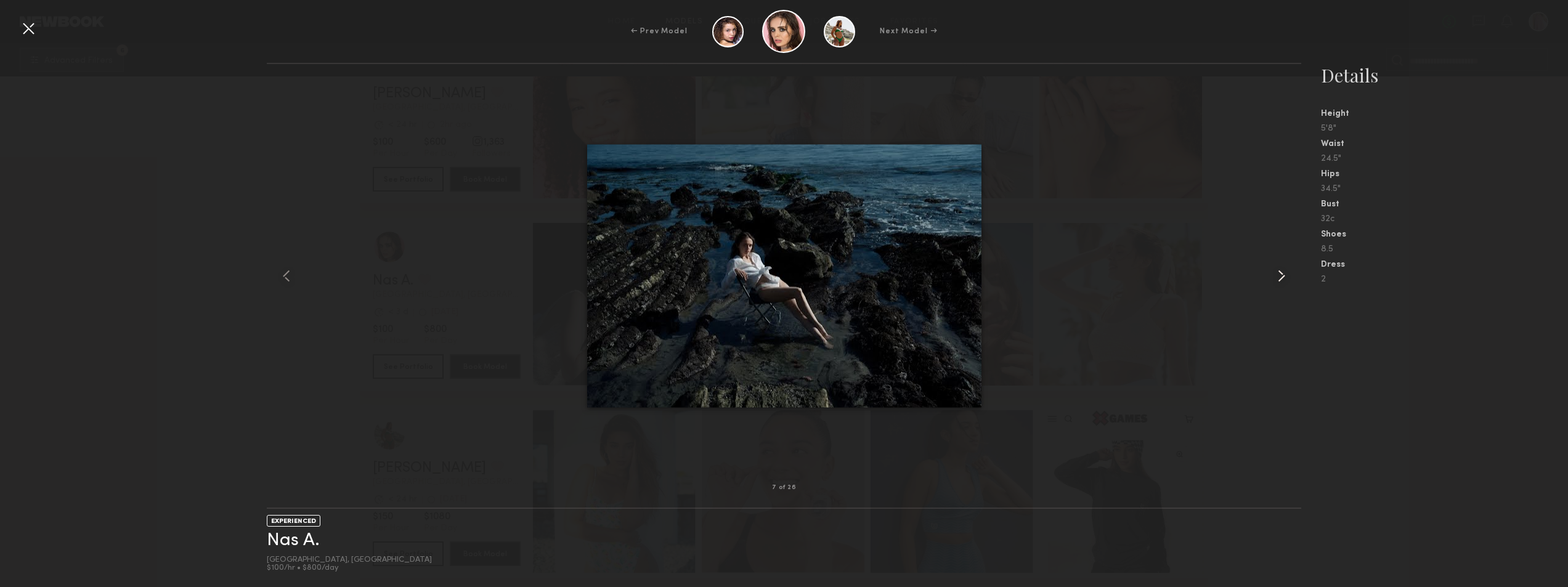
click at [1272, 275] on common-icon at bounding box center [1282, 276] width 20 height 20
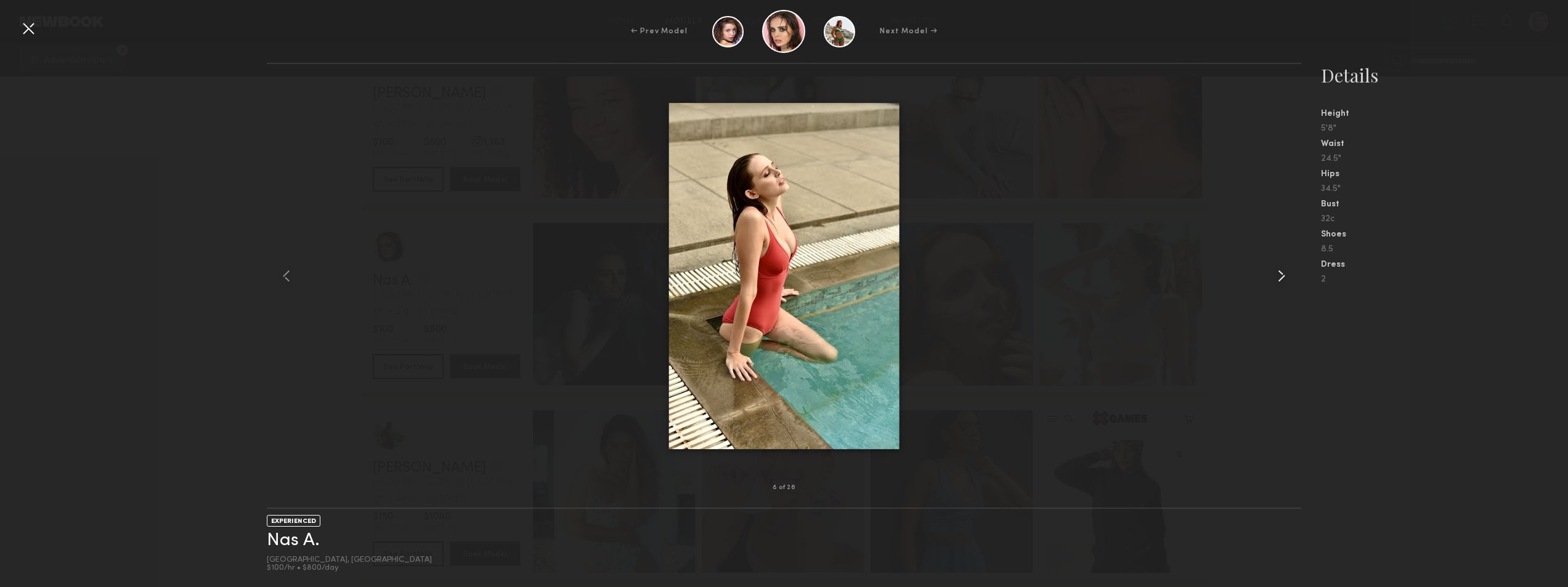
click at [1272, 275] on common-icon at bounding box center [1282, 276] width 20 height 20
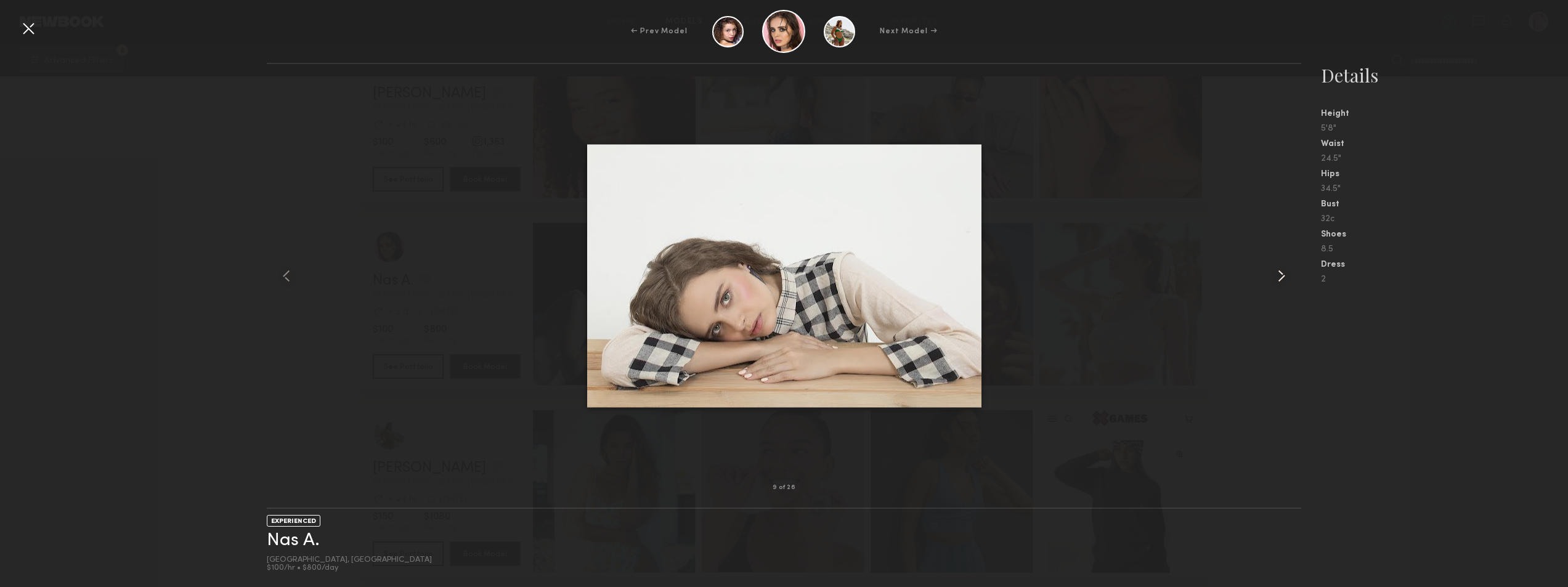
click at [1272, 275] on common-icon at bounding box center [1282, 276] width 20 height 20
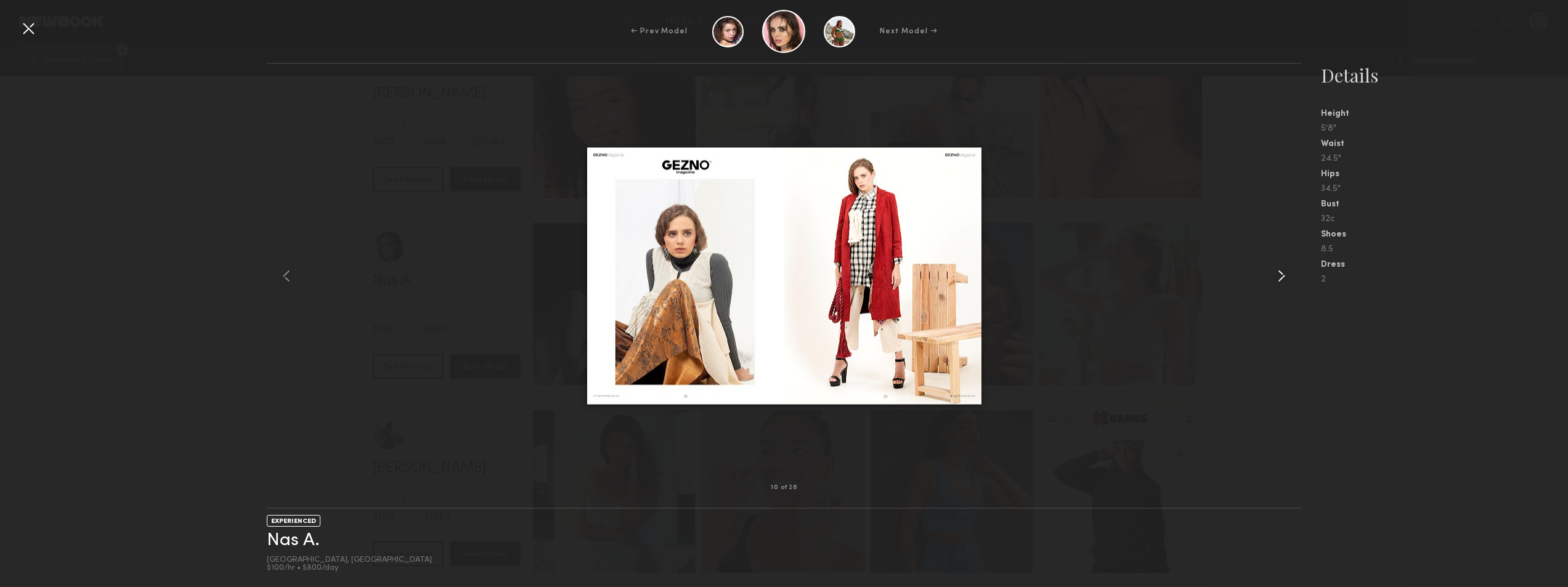
click at [1272, 275] on common-icon at bounding box center [1282, 276] width 20 height 20
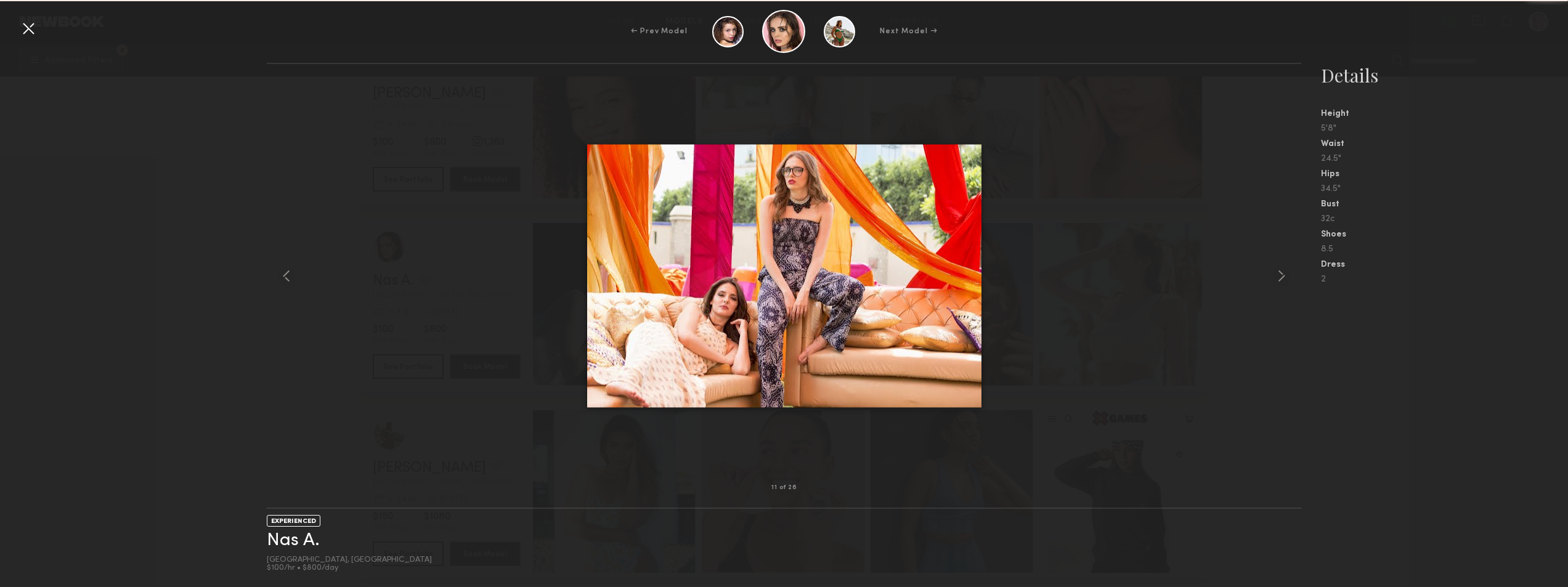
click at [1220, 277] on div at bounding box center [784, 276] width 1036 height 385
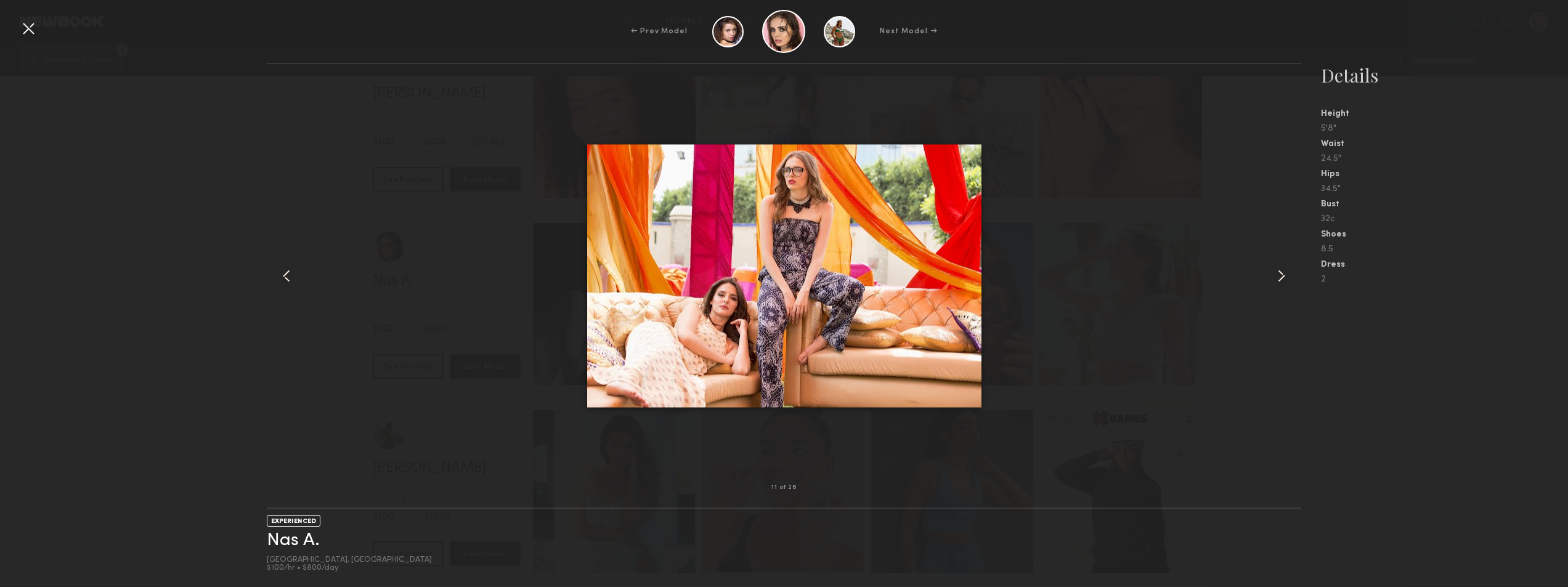
click at [22, 28] on div at bounding box center [29, 29] width 20 height 20
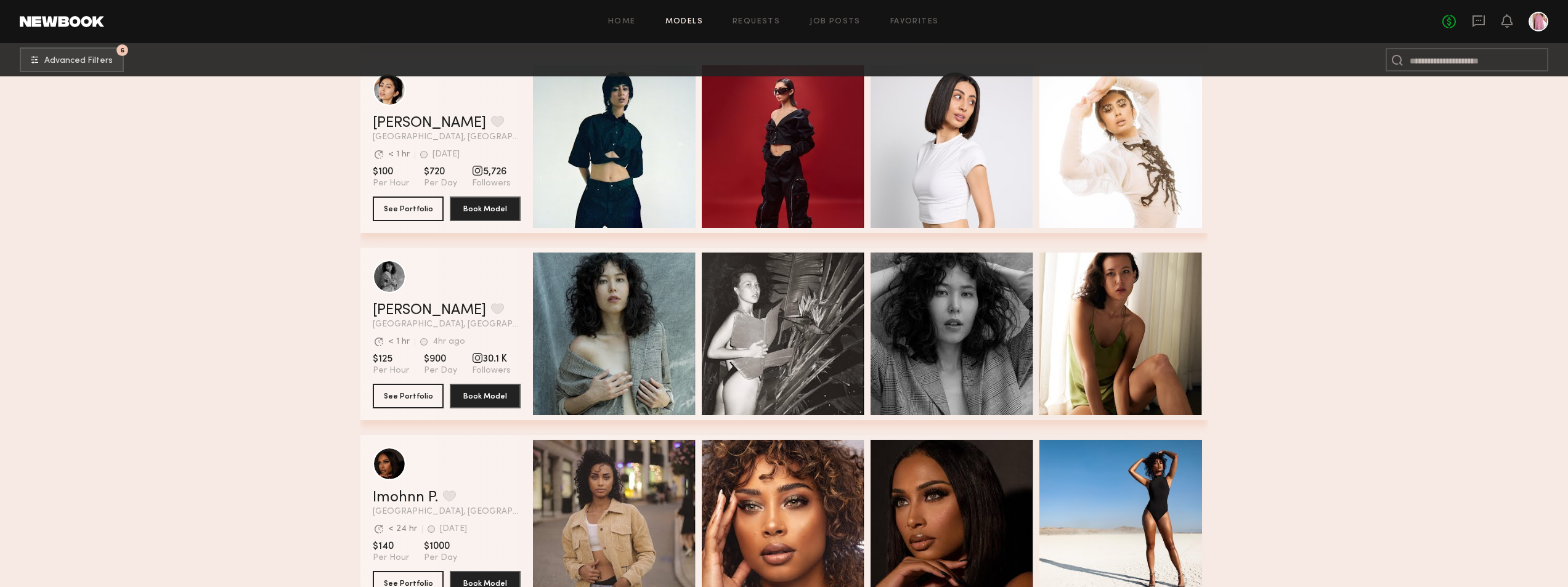
scroll to position [25254, 0]
